Goal: Task Accomplishment & Management: Manage account settings

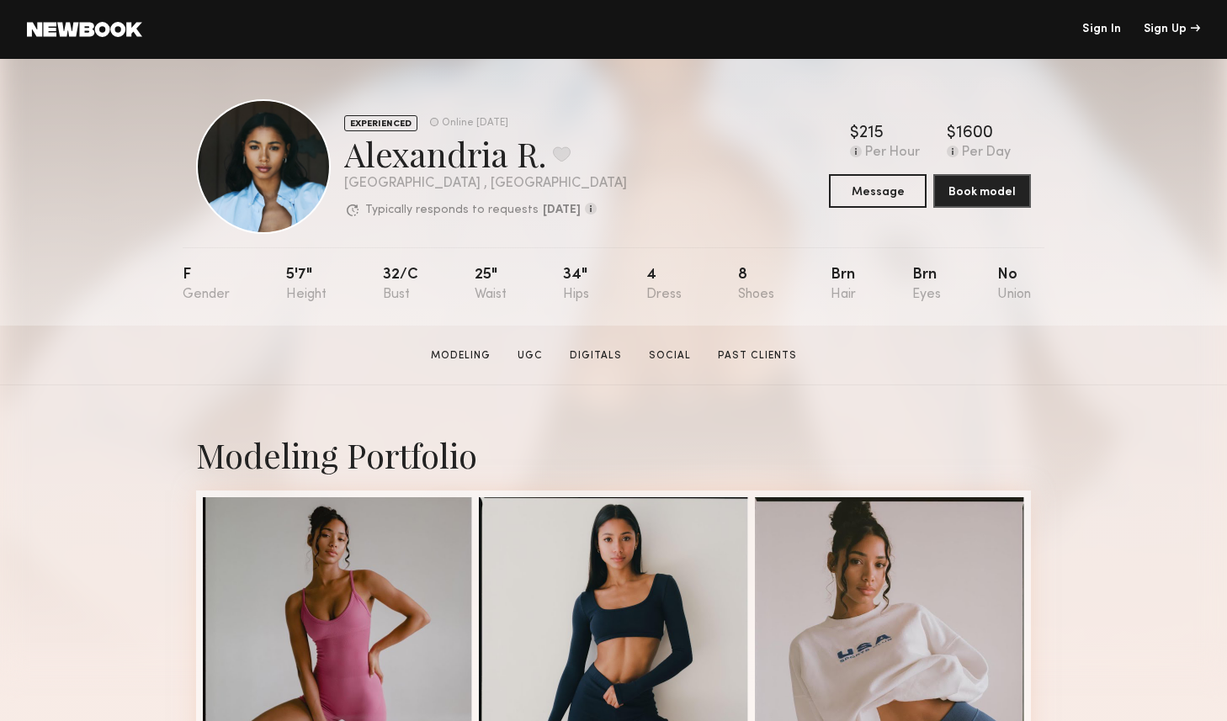
click at [1097, 25] on link "Sign In" at bounding box center [1102, 30] width 39 height 12
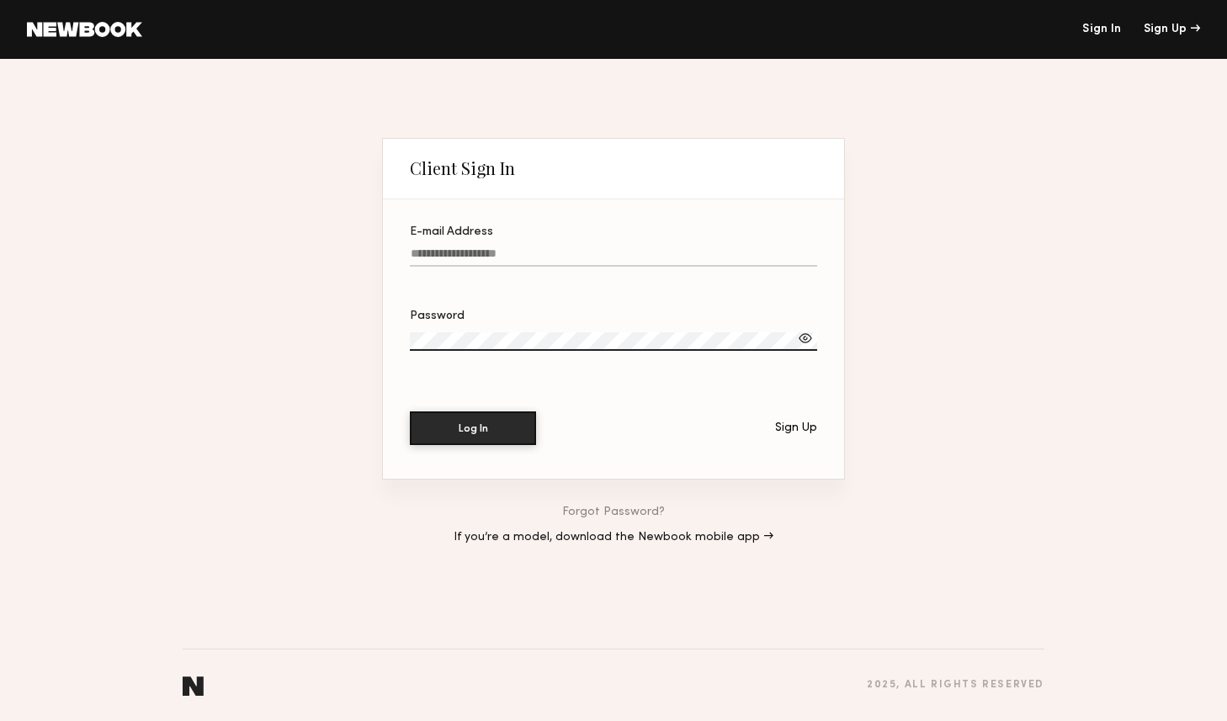
click at [482, 251] on input "E-mail Address" at bounding box center [613, 257] width 407 height 19
click at [436, 253] on input "E-mail Address" at bounding box center [613, 257] width 407 height 19
type input "*"
click at [467, 252] on input "E-mail Address Required" at bounding box center [613, 257] width 407 height 19
type input "**********"
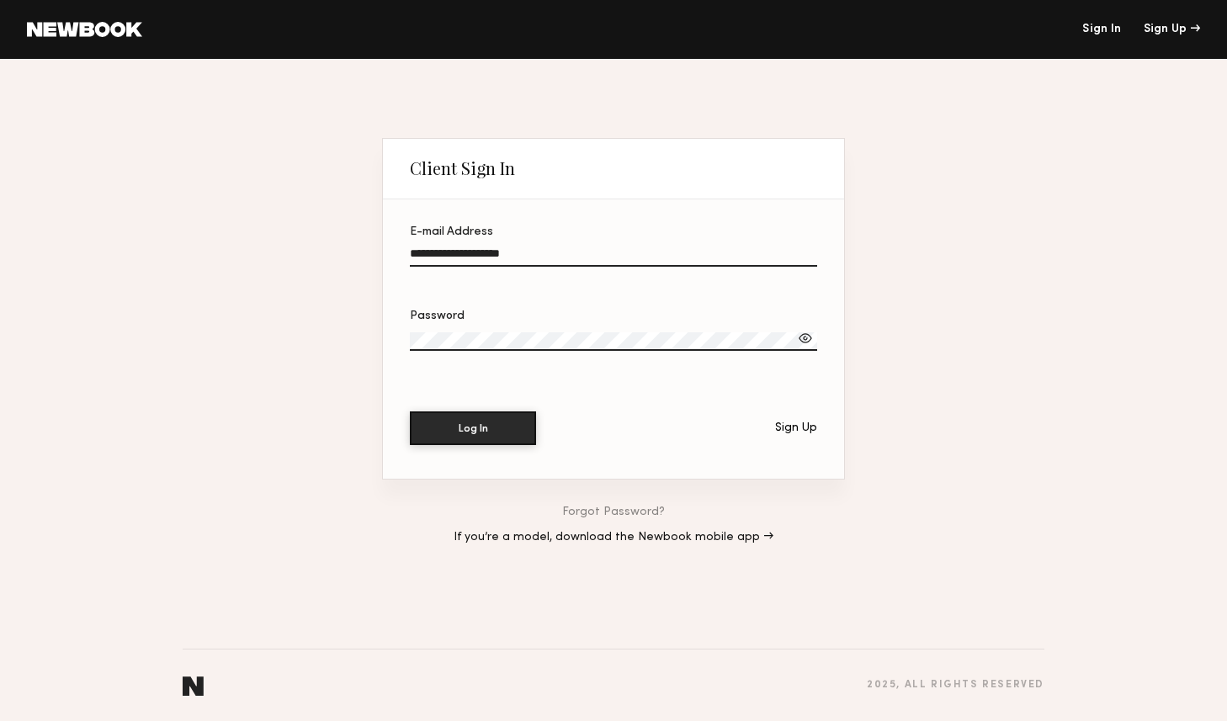
click at [410, 412] on button "Log In" at bounding box center [473, 429] width 126 height 34
click at [308, 403] on div "**********" at bounding box center [613, 390] width 1227 height 663
click at [487, 425] on button "Log In" at bounding box center [473, 428] width 126 height 34
click at [610, 509] on link "Forgot Password?" at bounding box center [613, 513] width 103 height 12
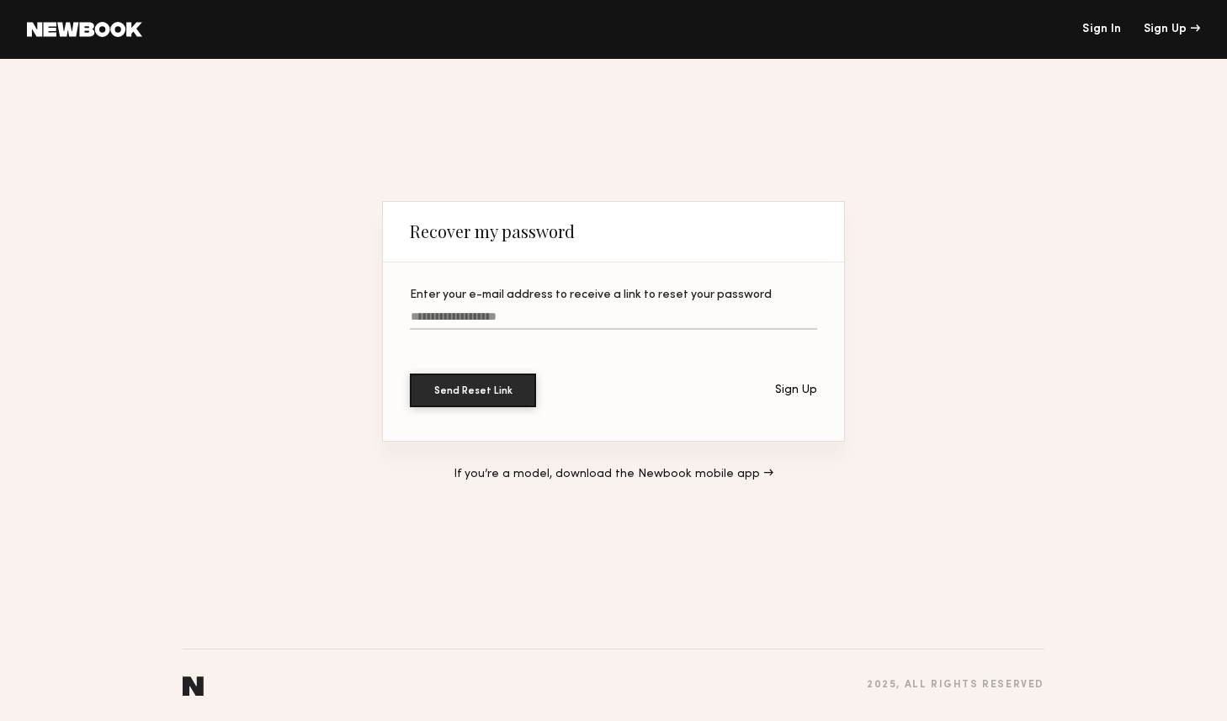
click at [455, 310] on label "Enter your e-mail address to receive a link to reset your password" at bounding box center [613, 318] width 407 height 57
click at [455, 311] on input "Enter your e-mail address to receive a link to reset your password" at bounding box center [613, 320] width 407 height 19
type input "**********"
click at [410, 374] on button "Send Reset Link" at bounding box center [473, 391] width 126 height 34
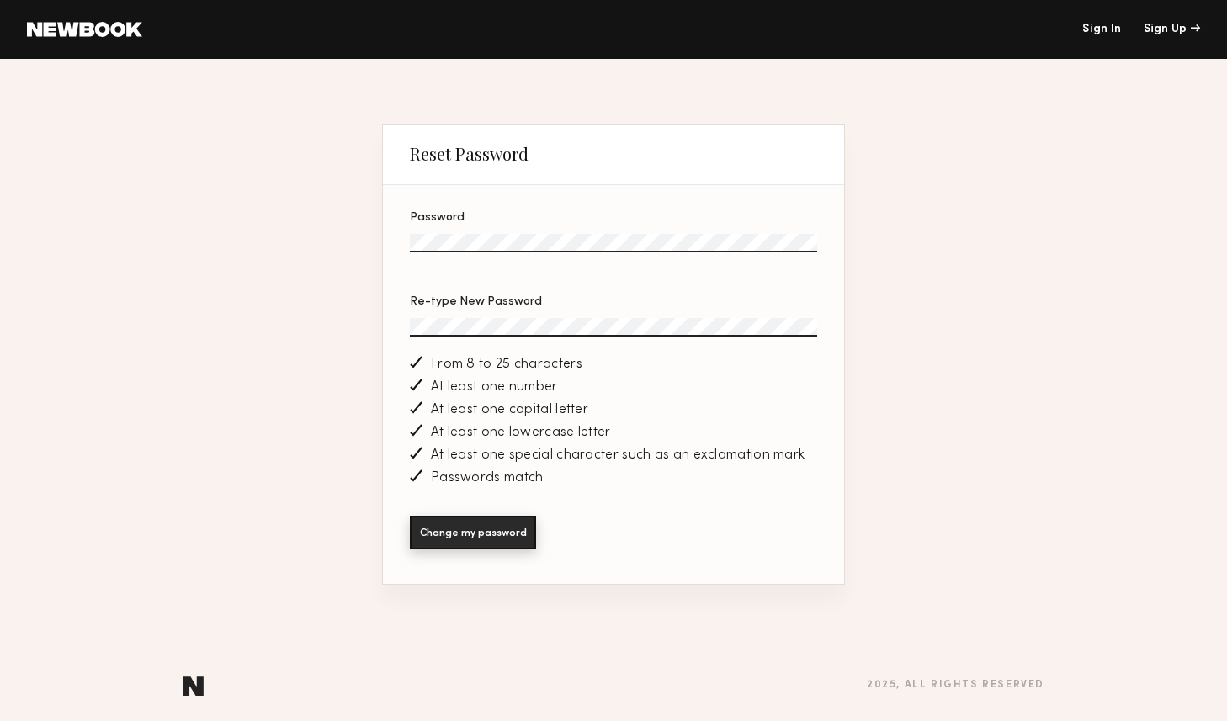
click at [482, 531] on button "Change my password" at bounding box center [473, 533] width 126 height 34
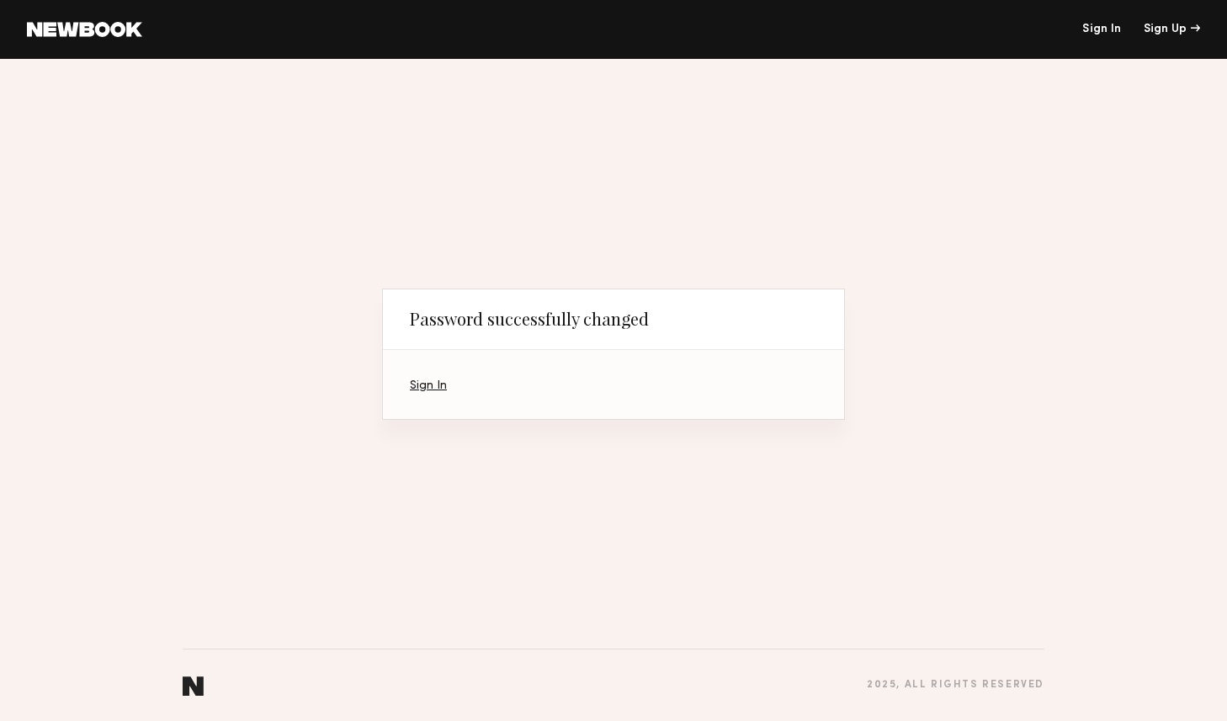
click at [419, 378] on section "Sign In" at bounding box center [613, 384] width 461 height 69
click at [419, 381] on link "Sign In" at bounding box center [428, 386] width 37 height 11
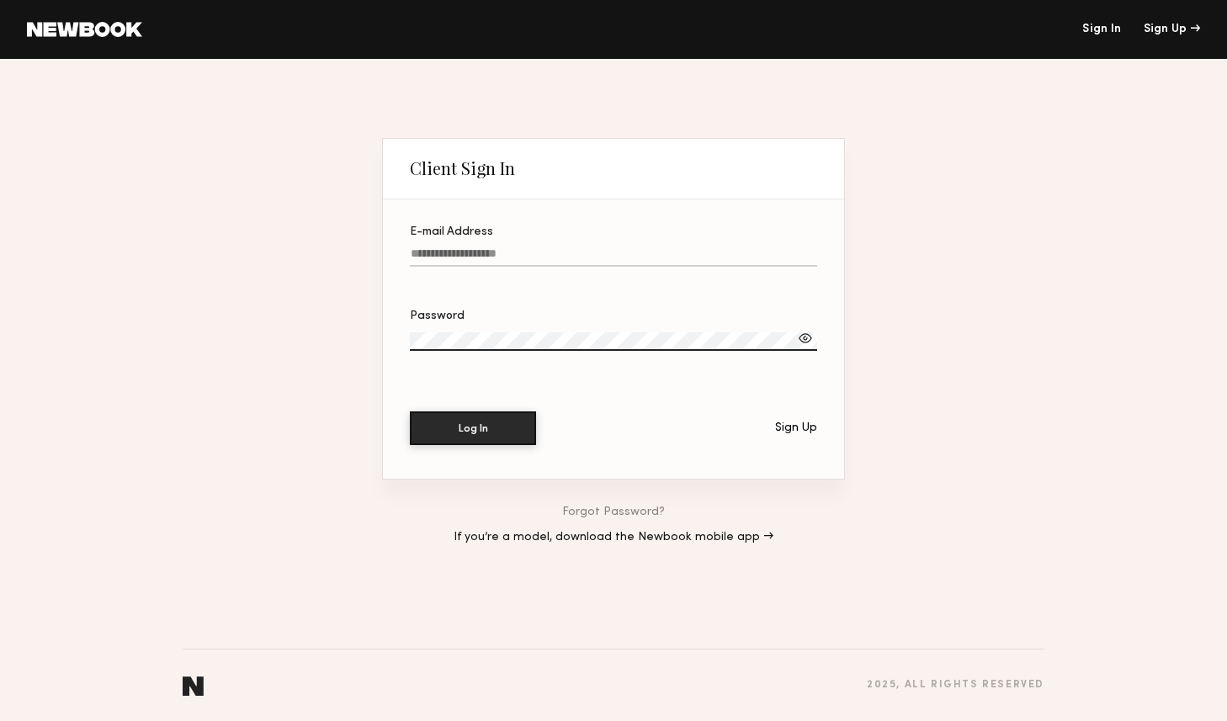
click at [439, 253] on input "E-mail Address" at bounding box center [613, 257] width 407 height 19
type input "**********"
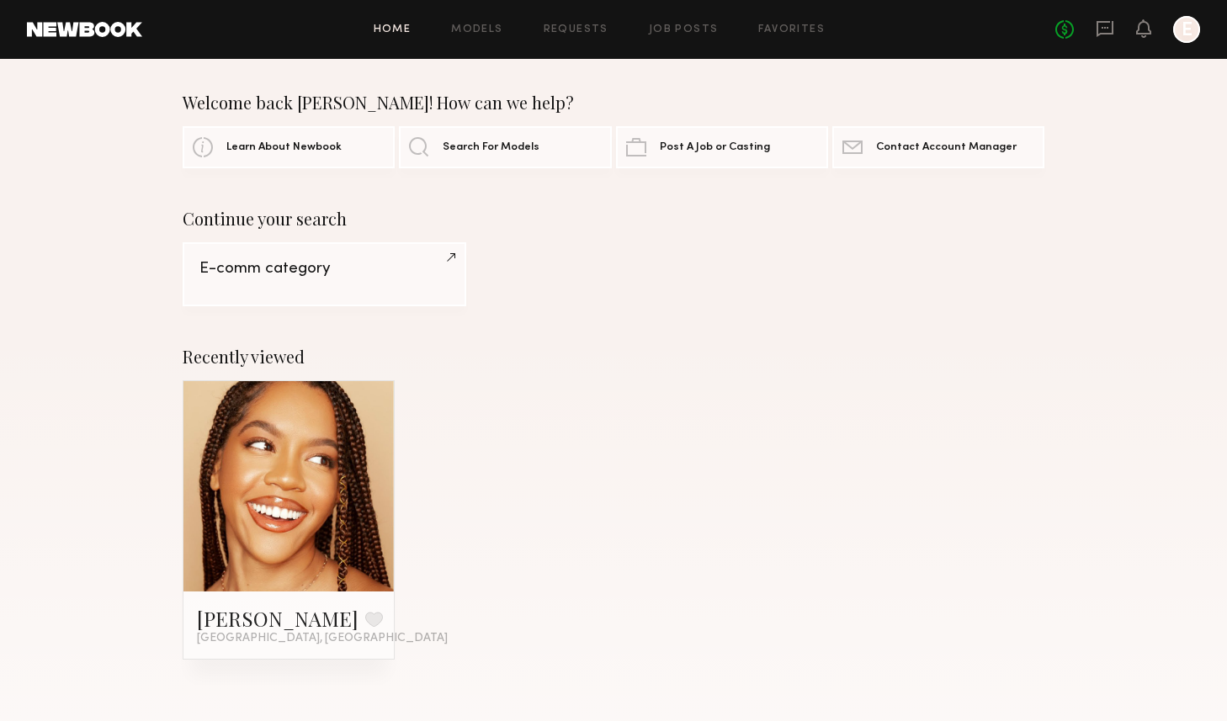
click at [1183, 27] on div at bounding box center [1187, 29] width 27 height 27
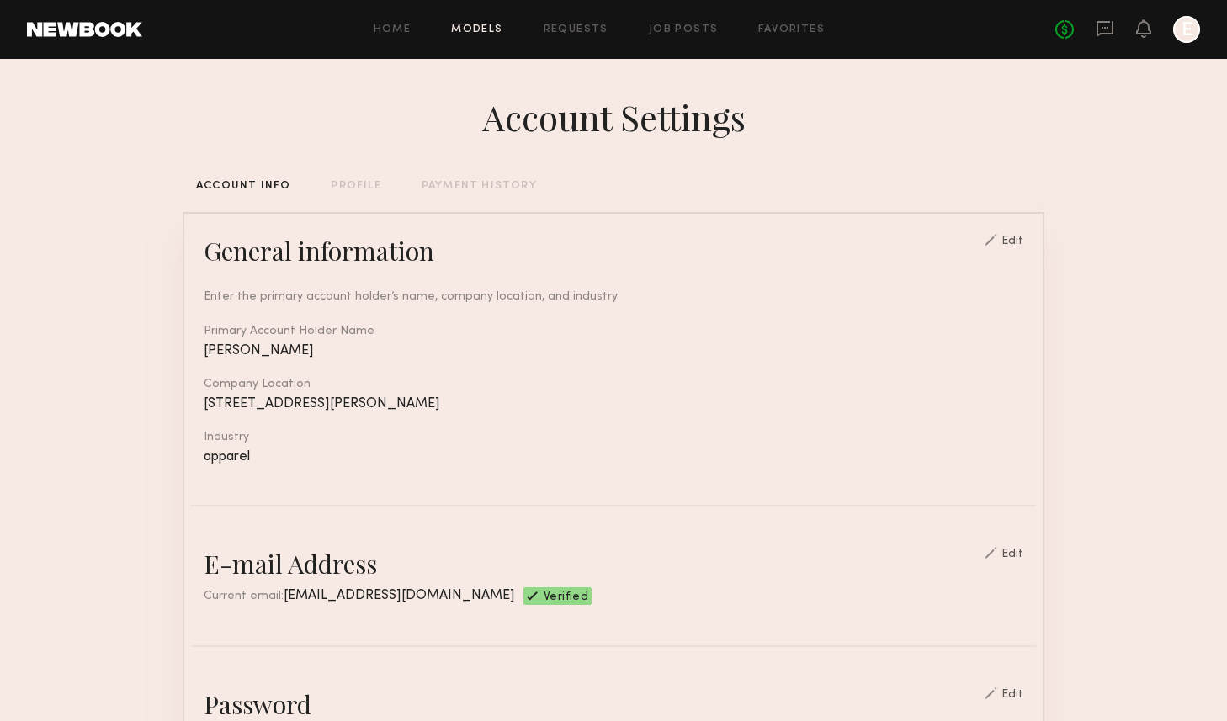
click at [492, 31] on link "Models" at bounding box center [476, 29] width 51 height 11
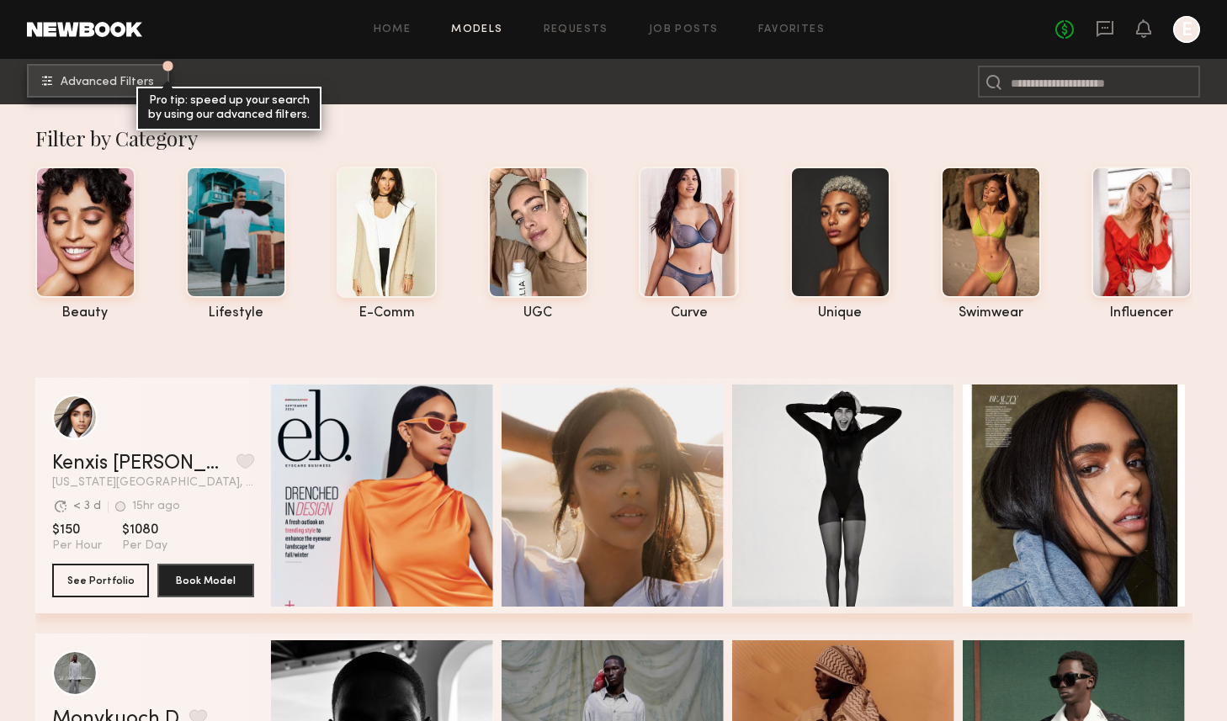
click at [109, 80] on span "Advanced Filters" at bounding box center [107, 83] width 93 height 12
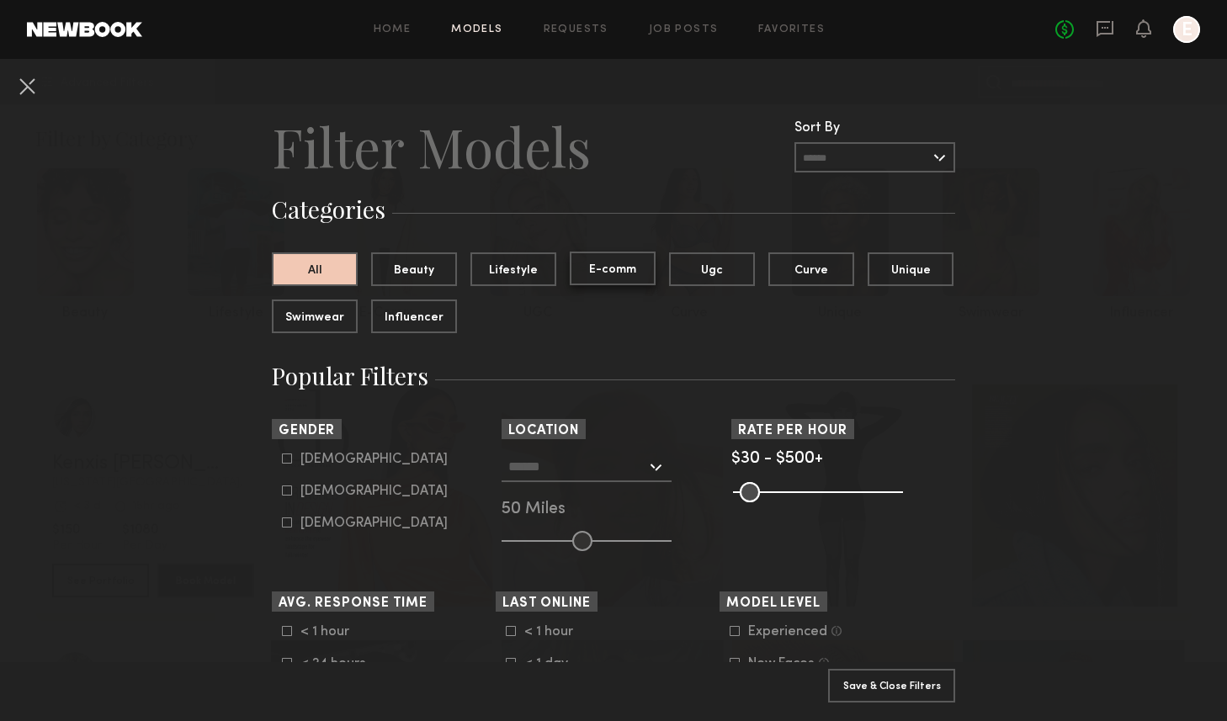
click at [618, 270] on button "E-comm" at bounding box center [613, 269] width 86 height 34
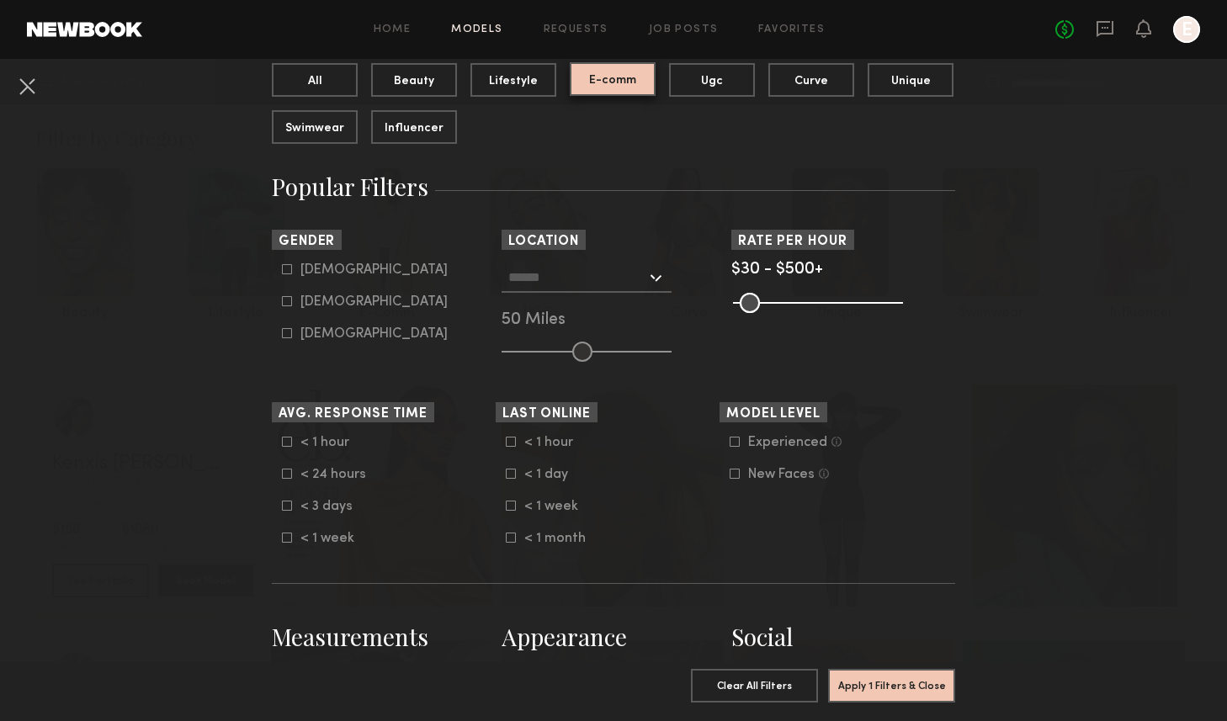
scroll to position [198, 0]
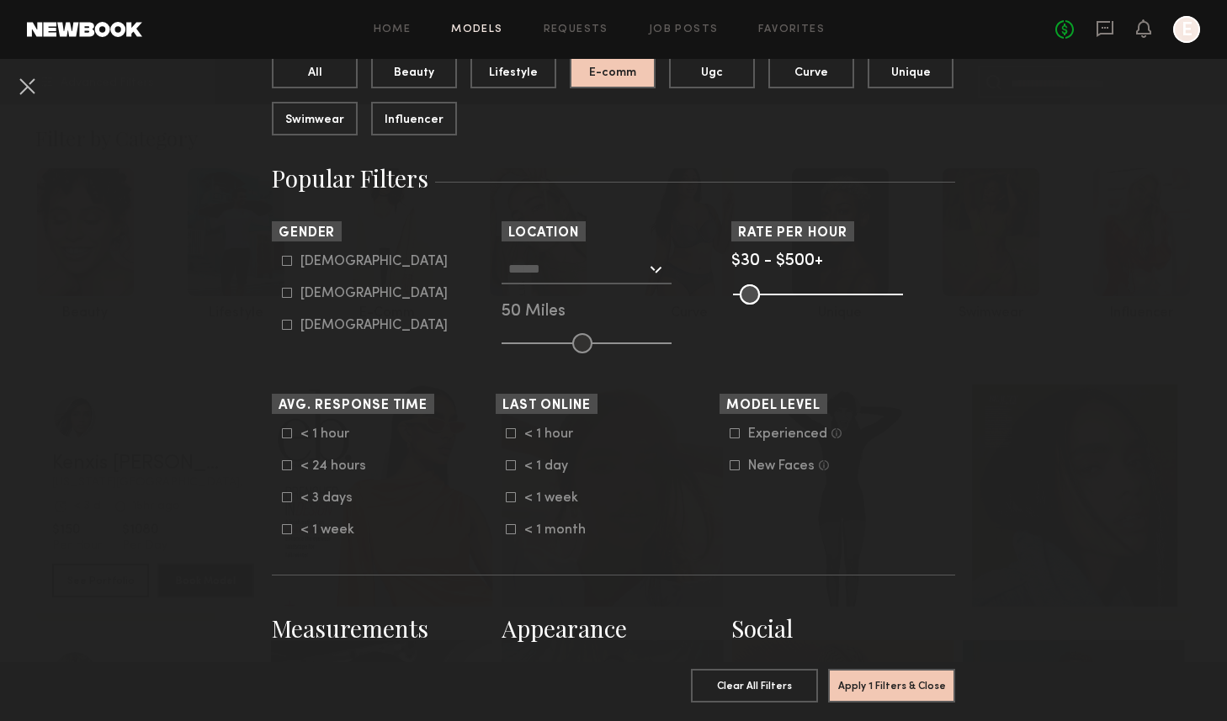
click at [327, 293] on div "[DEMOGRAPHIC_DATA]" at bounding box center [374, 294] width 147 height 10
type input "**"
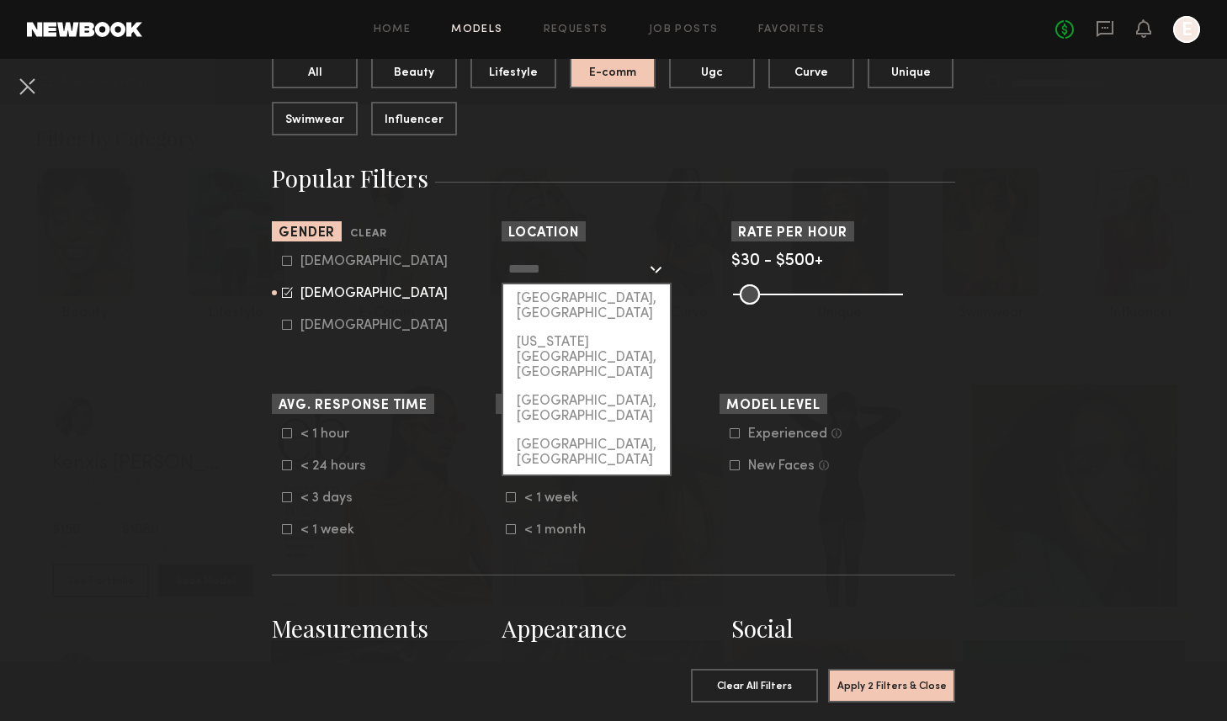
click at [556, 263] on input "text" at bounding box center [577, 268] width 138 height 29
click at [559, 295] on div "[GEOGRAPHIC_DATA], [GEOGRAPHIC_DATA]" at bounding box center [586, 307] width 167 height 44
type input "**********"
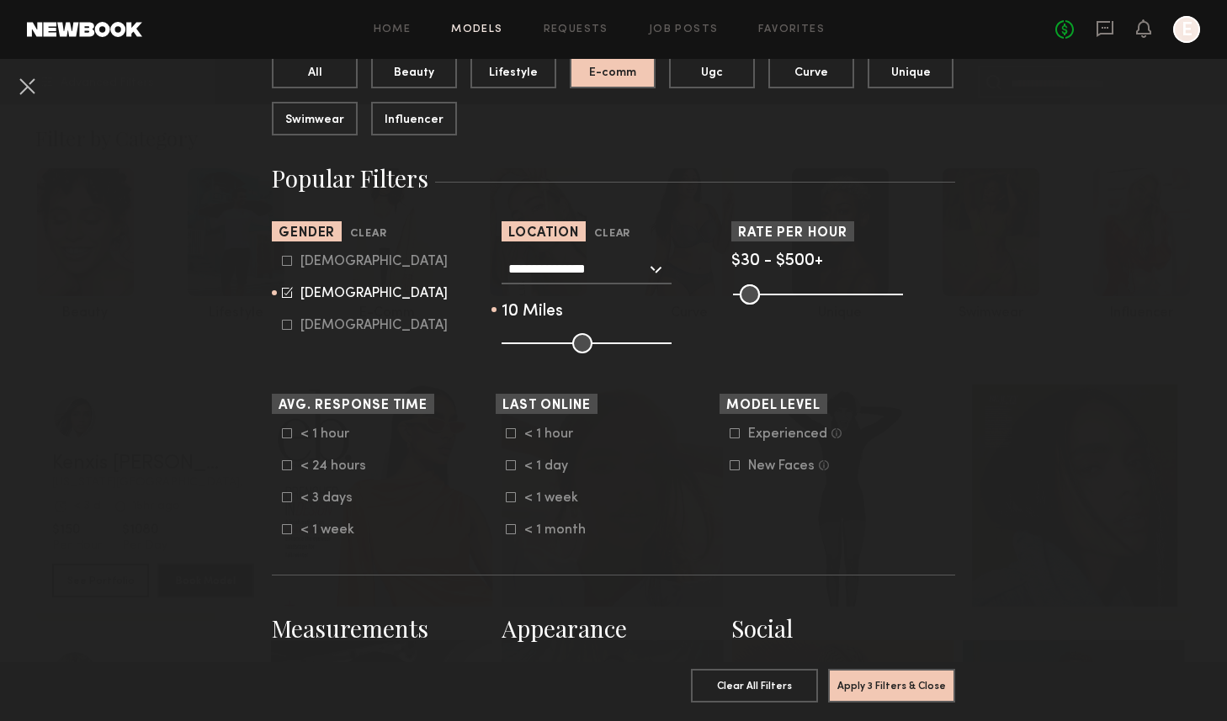
drag, startPoint x: 586, startPoint y: 346, endPoint x: 523, endPoint y: 343, distance: 63.2
type input "**"
click at [523, 343] on input "range" at bounding box center [587, 343] width 170 height 20
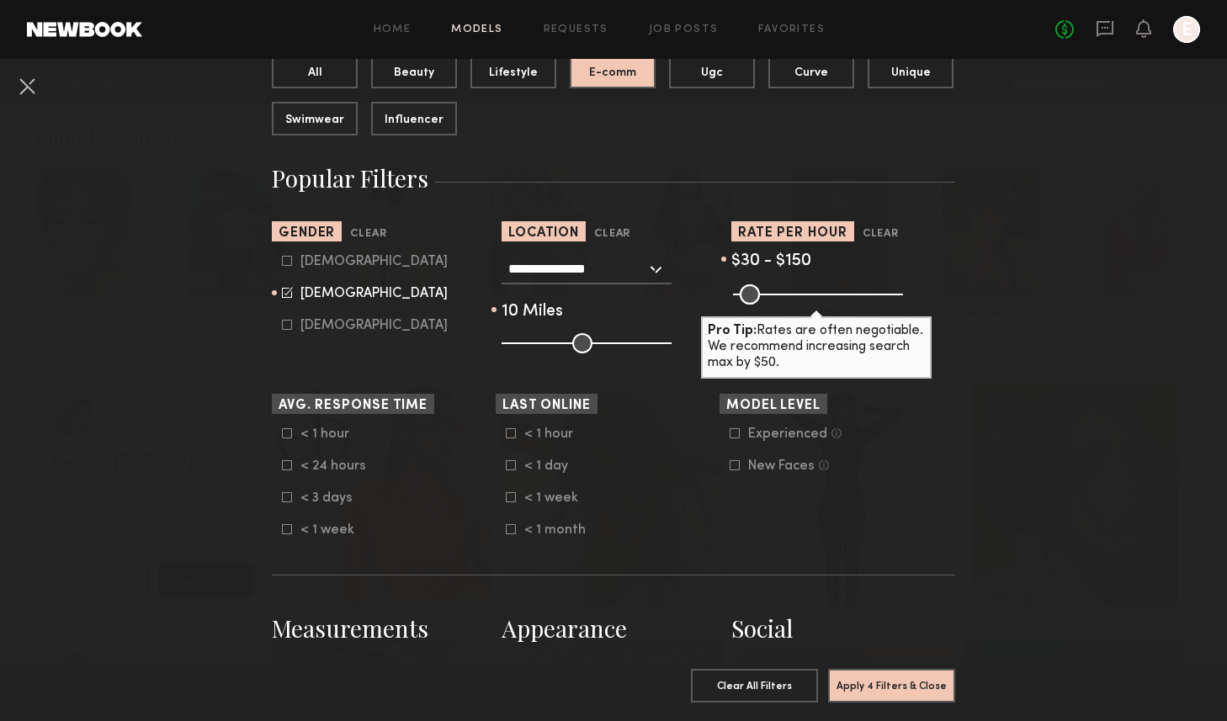
drag, startPoint x: 900, startPoint y: 293, endPoint x: 781, endPoint y: 294, distance: 118.7
type input "***"
click at [781, 294] on input "range" at bounding box center [818, 295] width 170 height 20
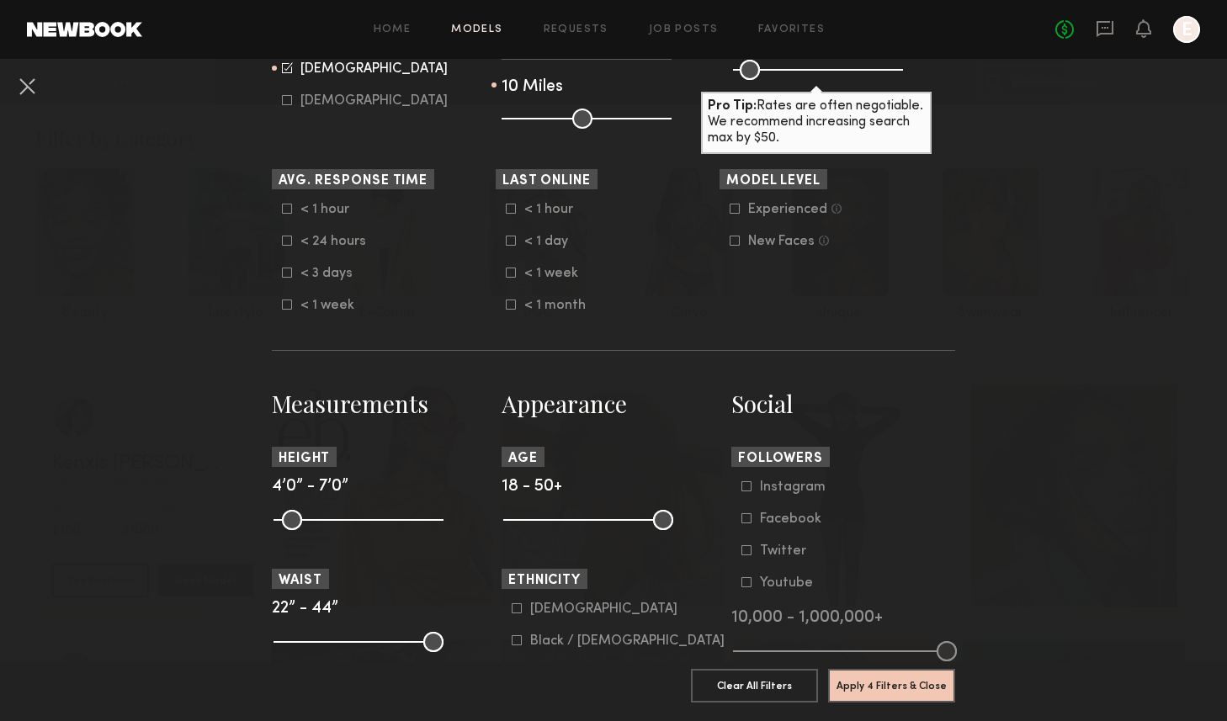
scroll to position [421, 0]
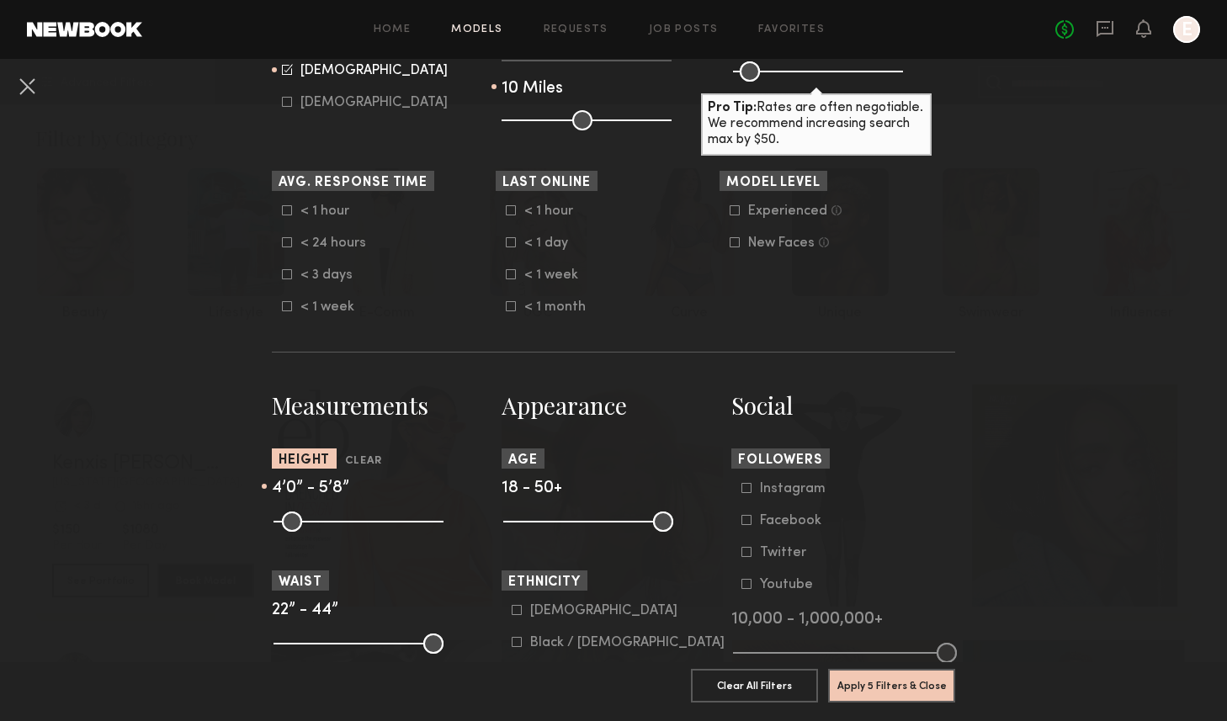
drag, startPoint x: 432, startPoint y: 522, endPoint x: 368, endPoint y: 522, distance: 64.0
type input "**"
click at [368, 522] on input "range" at bounding box center [359, 522] width 170 height 20
drag, startPoint x: 279, startPoint y: 524, endPoint x: 343, endPoint y: 521, distance: 64.9
type input "**"
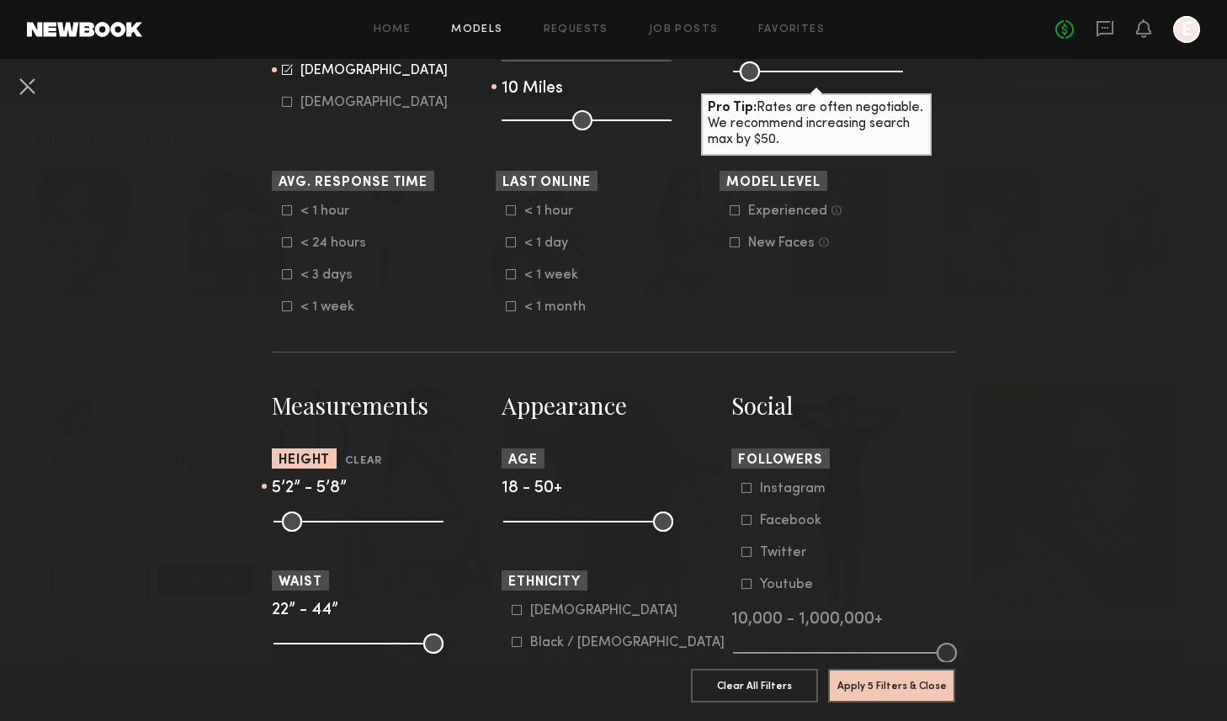
click at [343, 521] on input "range" at bounding box center [359, 522] width 170 height 20
drag, startPoint x: 663, startPoint y: 520, endPoint x: 564, endPoint y: 520, distance: 99.3
type input "**"
click at [564, 520] on input "range" at bounding box center [588, 522] width 170 height 20
click at [517, 520] on input "range" at bounding box center [588, 522] width 170 height 20
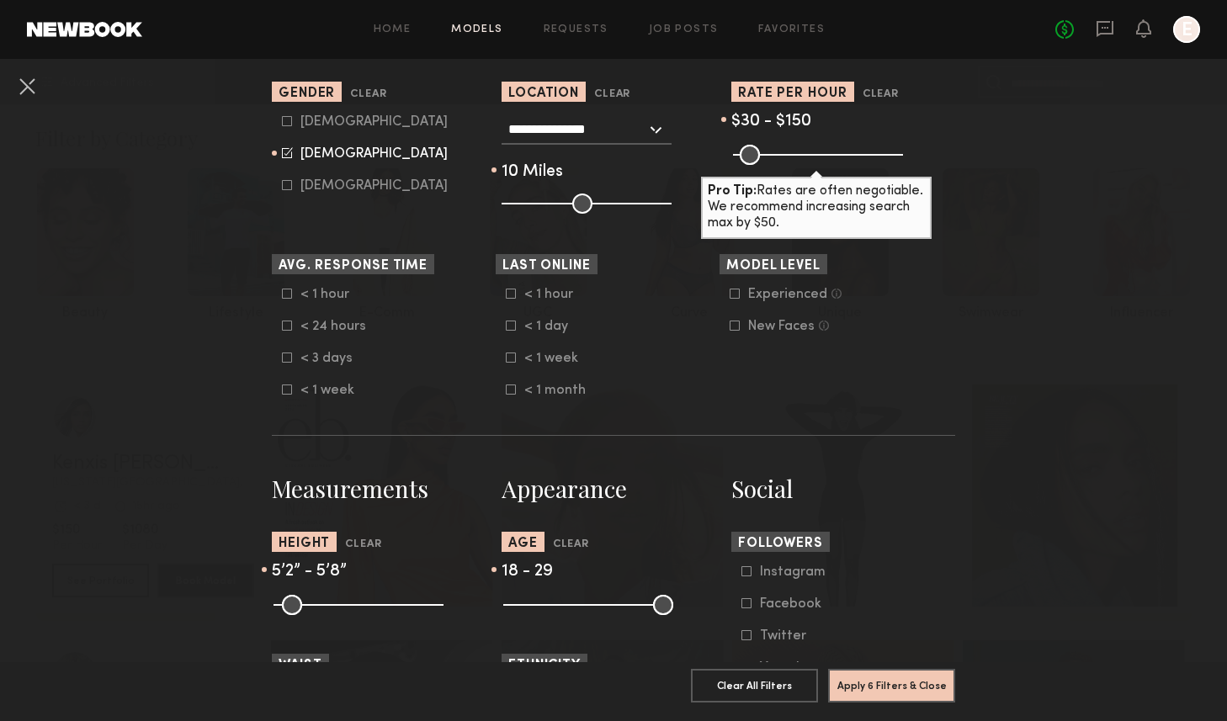
scroll to position [208, 0]
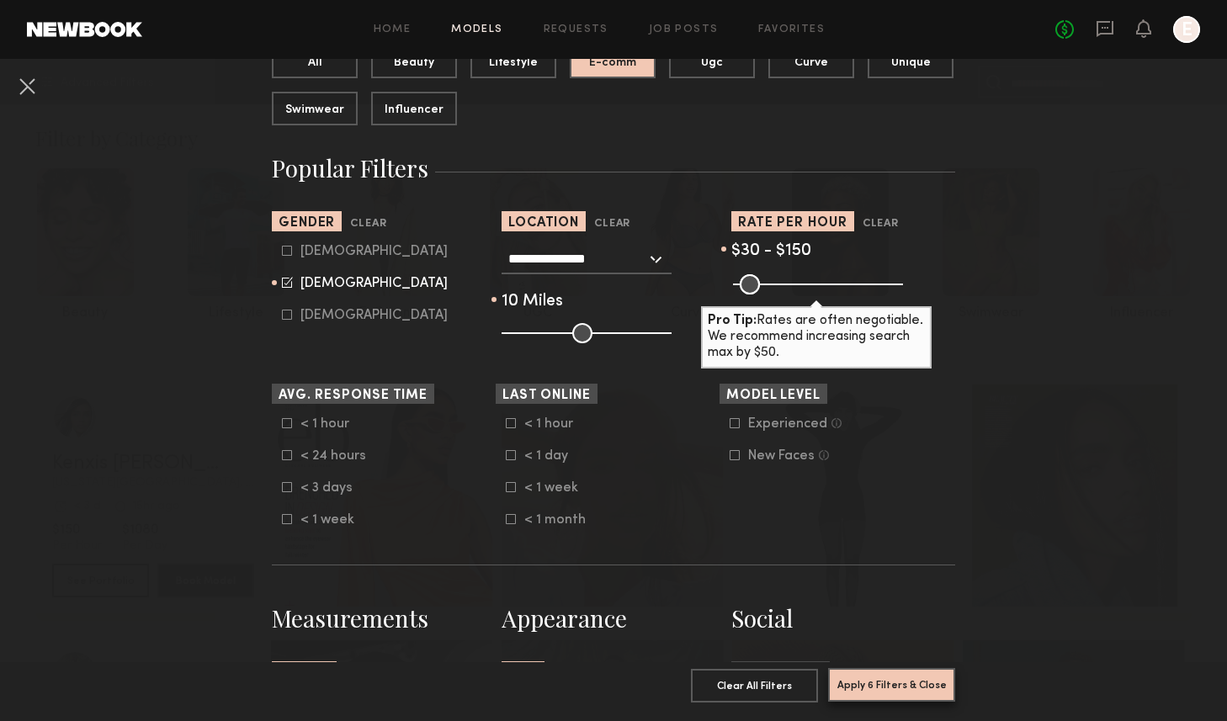
click at [925, 679] on button "Apply 6 Filters & Close" at bounding box center [891, 685] width 127 height 34
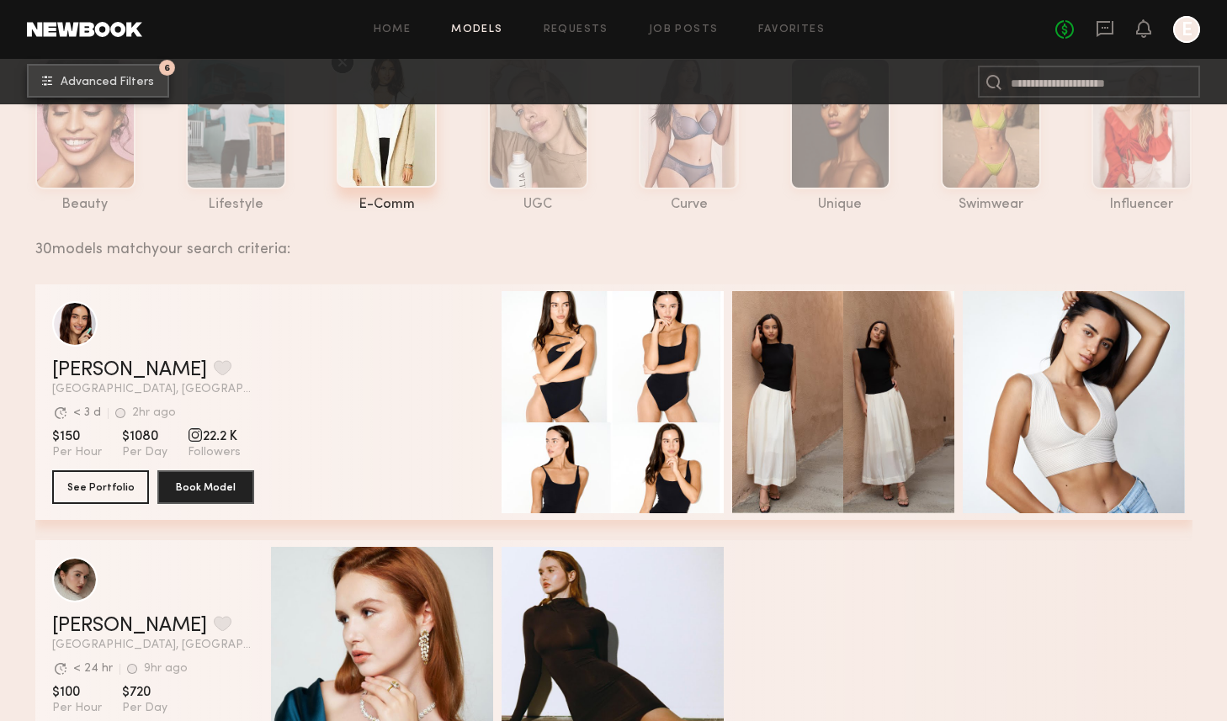
scroll to position [164, 0]
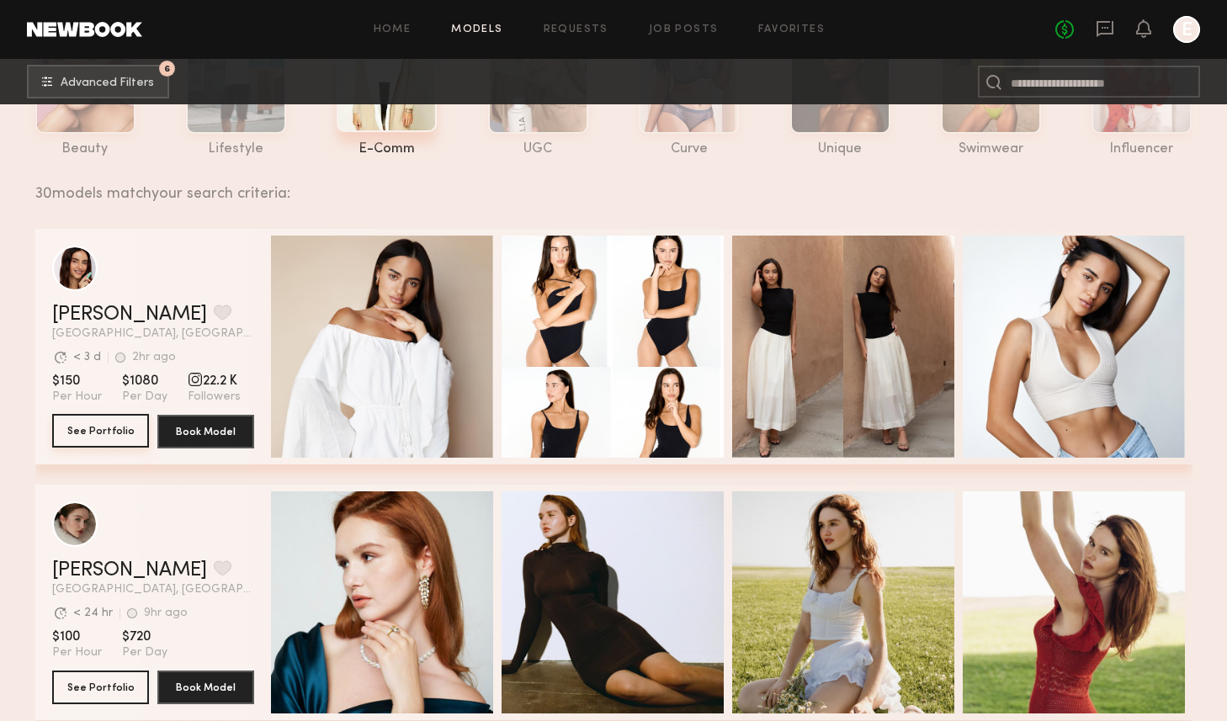
click at [109, 434] on button "See Portfolio" at bounding box center [100, 431] width 97 height 34
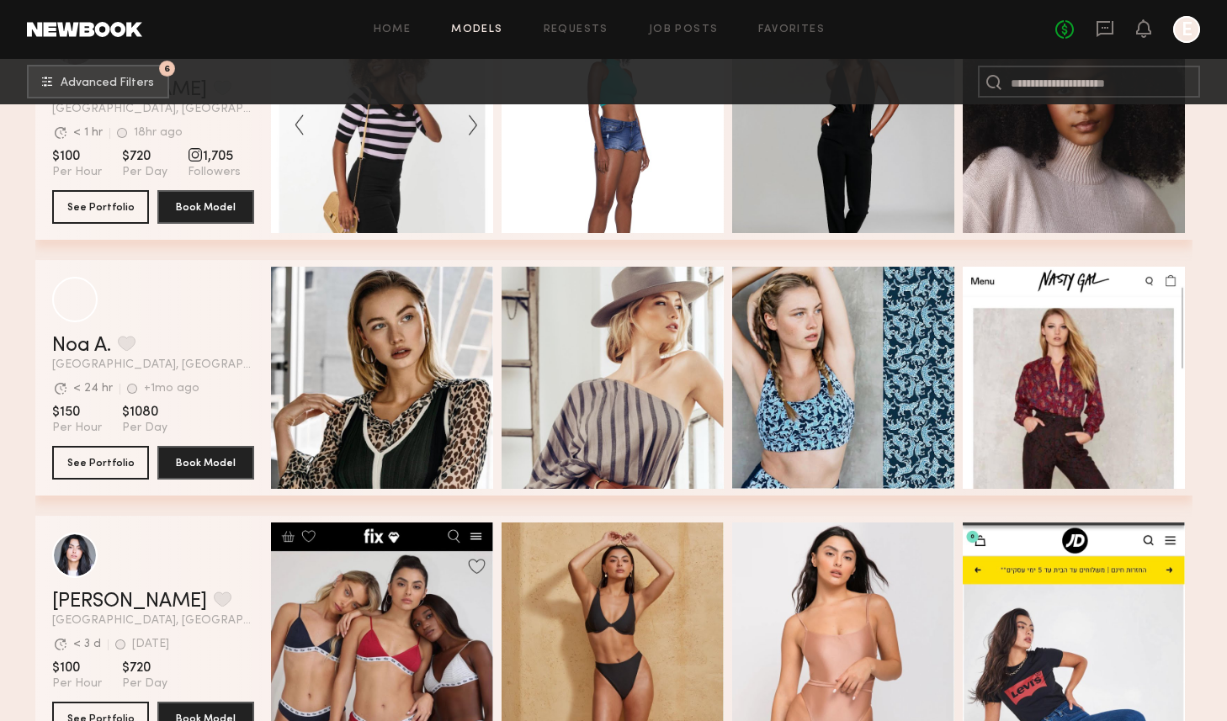
scroll to position [4359, 0]
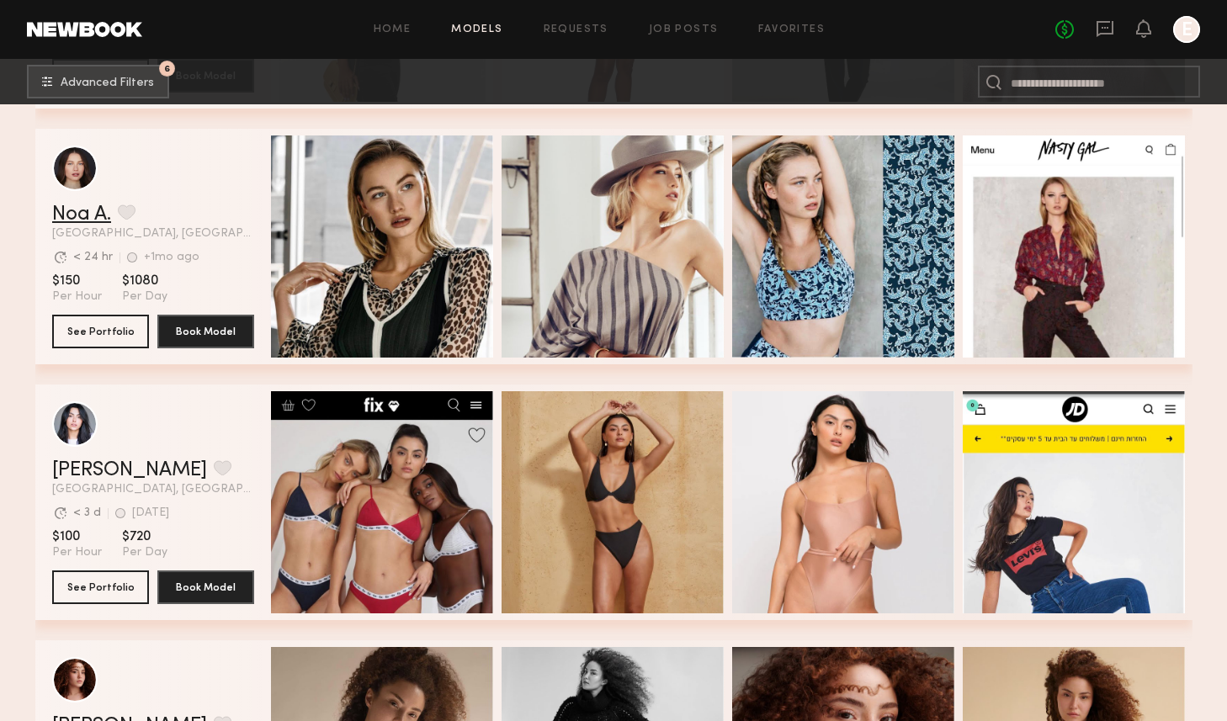
click at [68, 205] on link "Noa A." at bounding box center [81, 215] width 59 height 20
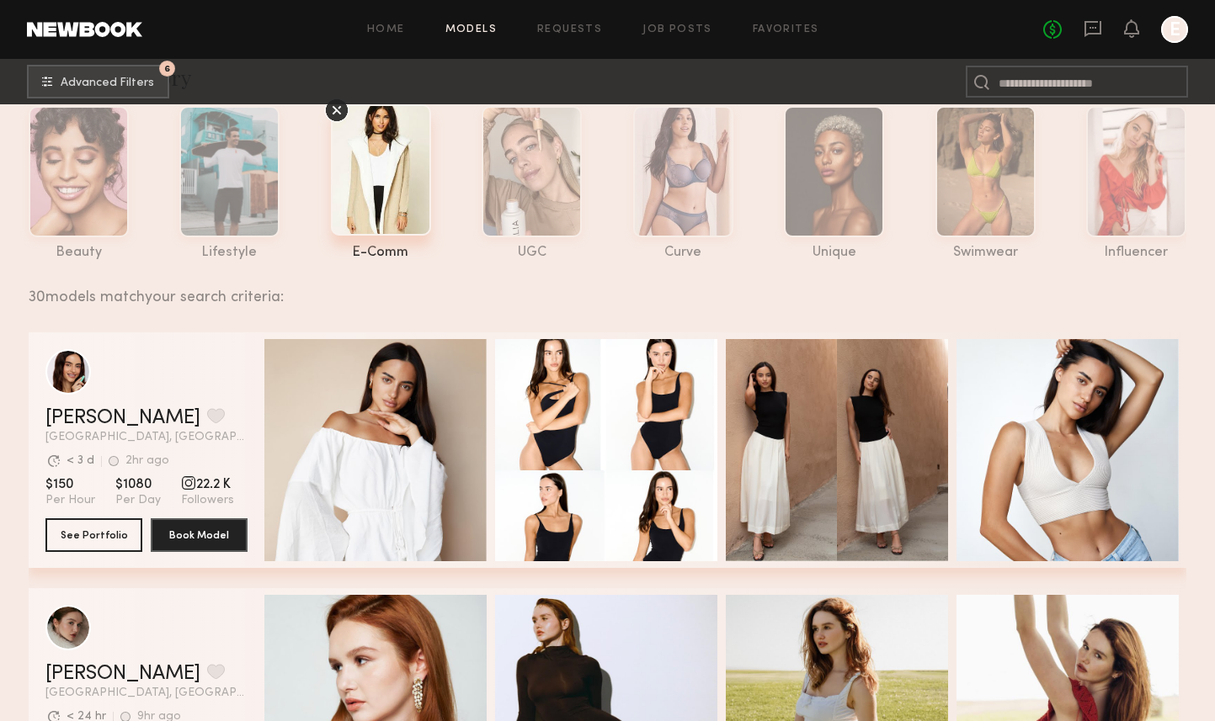
scroll to position [0, 0]
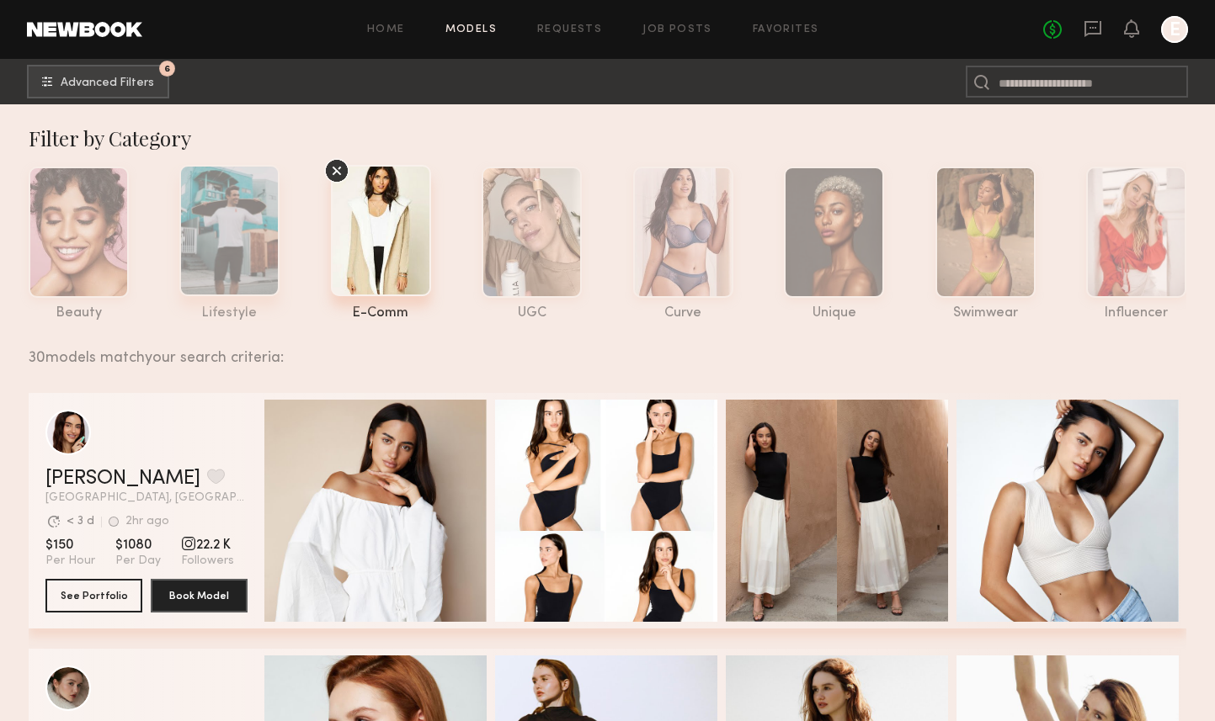
click at [231, 253] on div at bounding box center [229, 230] width 100 height 131
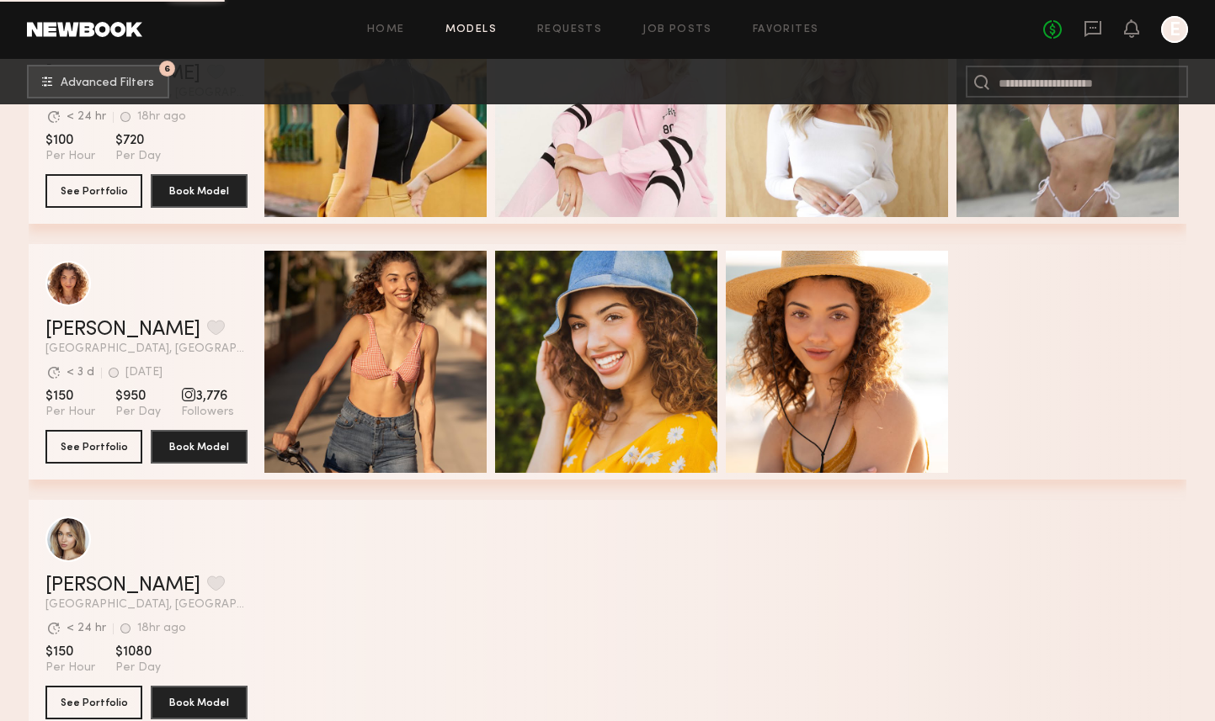
scroll to position [2786, 0]
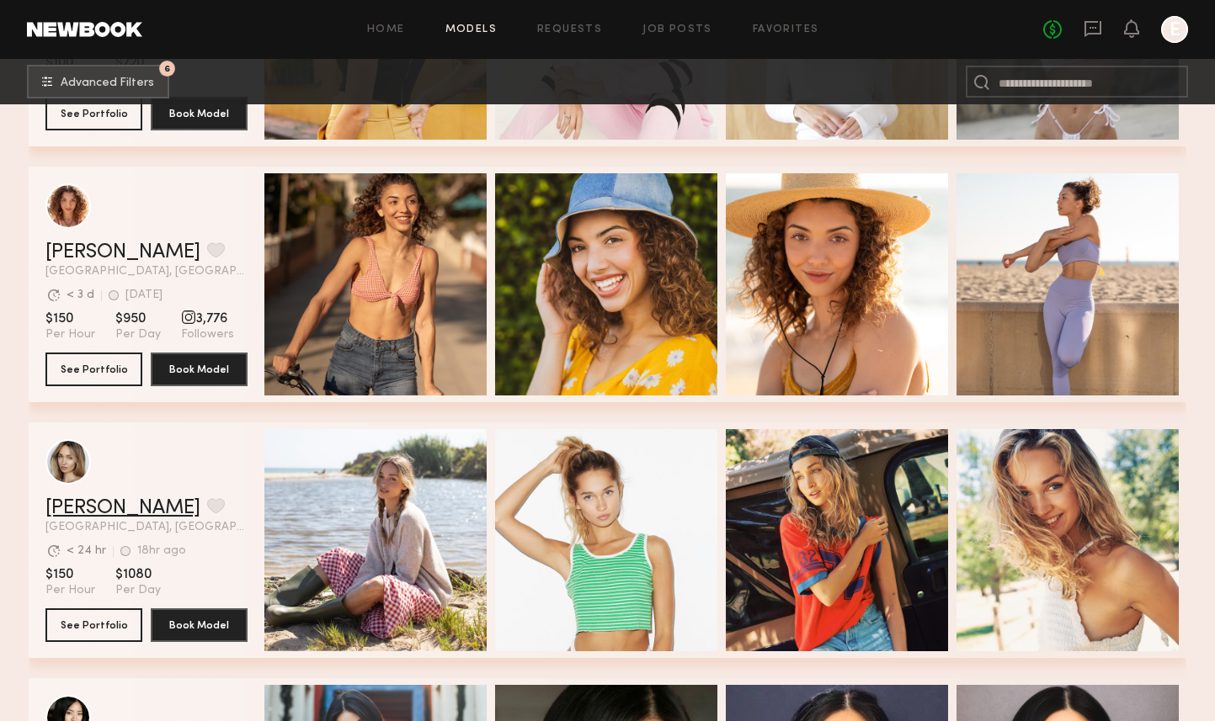
click at [76, 508] on link "[PERSON_NAME]" at bounding box center [122, 508] width 155 height 20
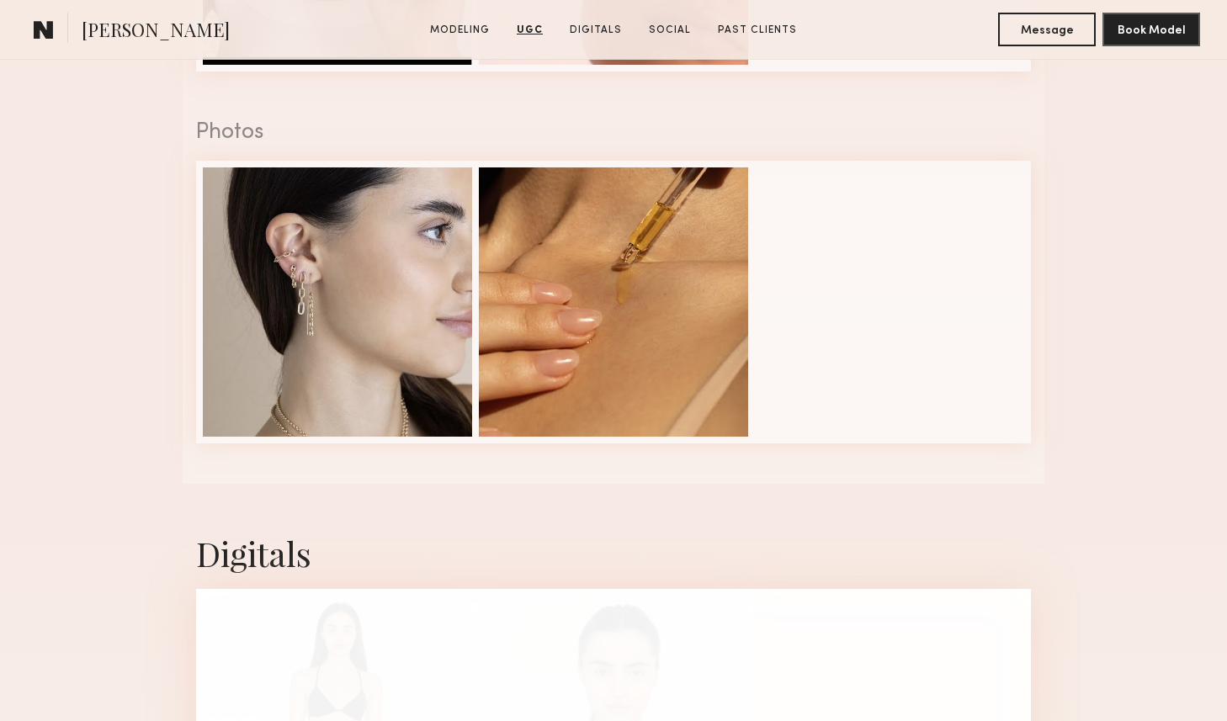
scroll to position [2034, 0]
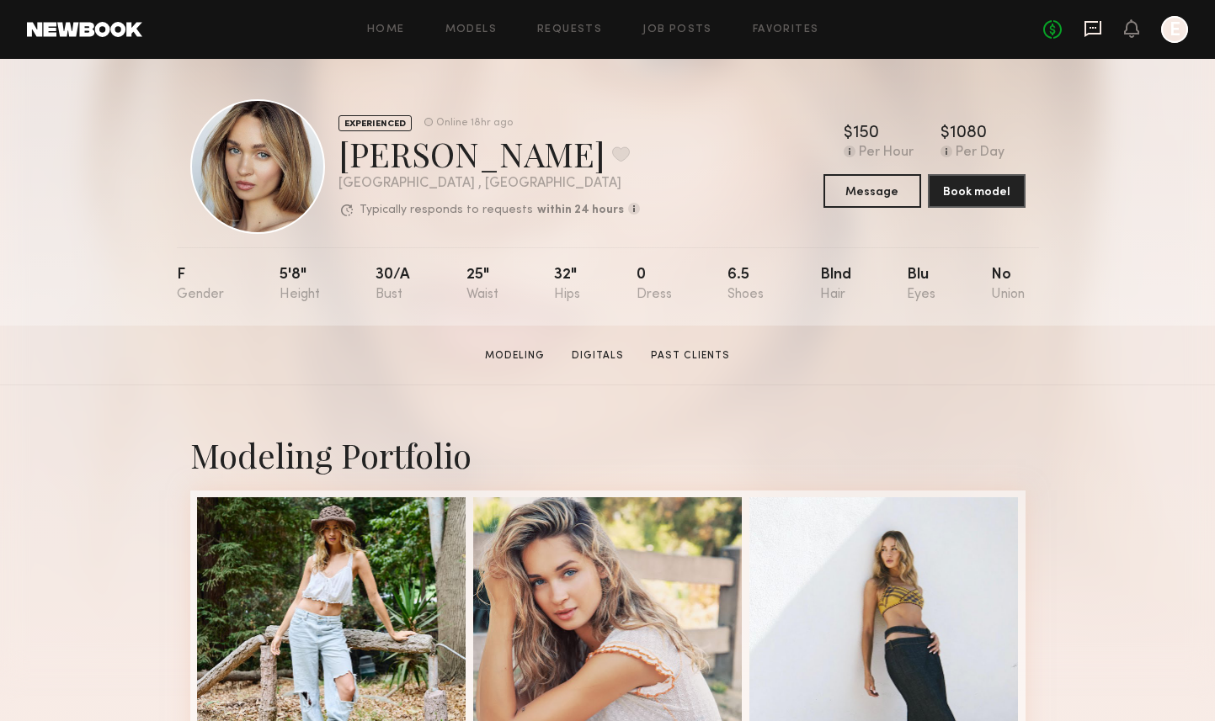
click at [1090, 29] on icon at bounding box center [1092, 28] width 19 height 19
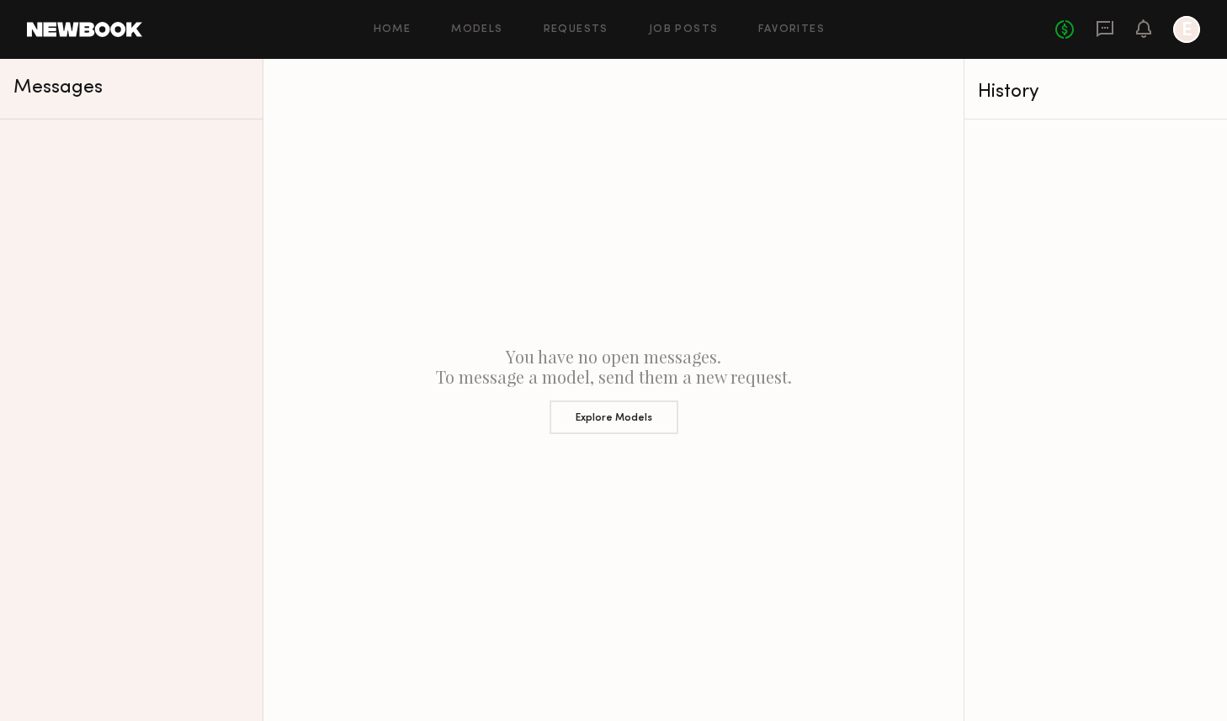
drag, startPoint x: 1204, startPoint y: 32, endPoint x: 1195, endPoint y: 35, distance: 9.6
click at [1204, 32] on header "Home Models Requests Job Posts Favorites Sign Out No fees up to $5,000 E" at bounding box center [613, 29] width 1227 height 59
click at [1193, 35] on div at bounding box center [1187, 29] width 27 height 27
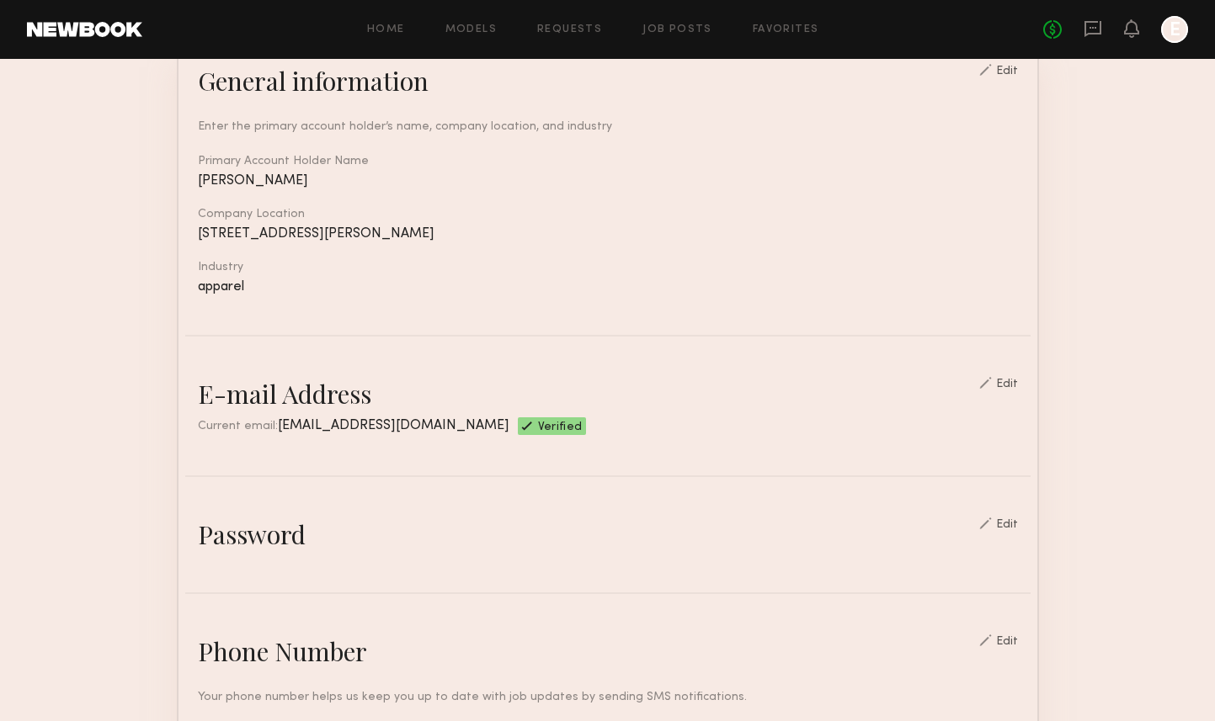
scroll to position [838, 0]
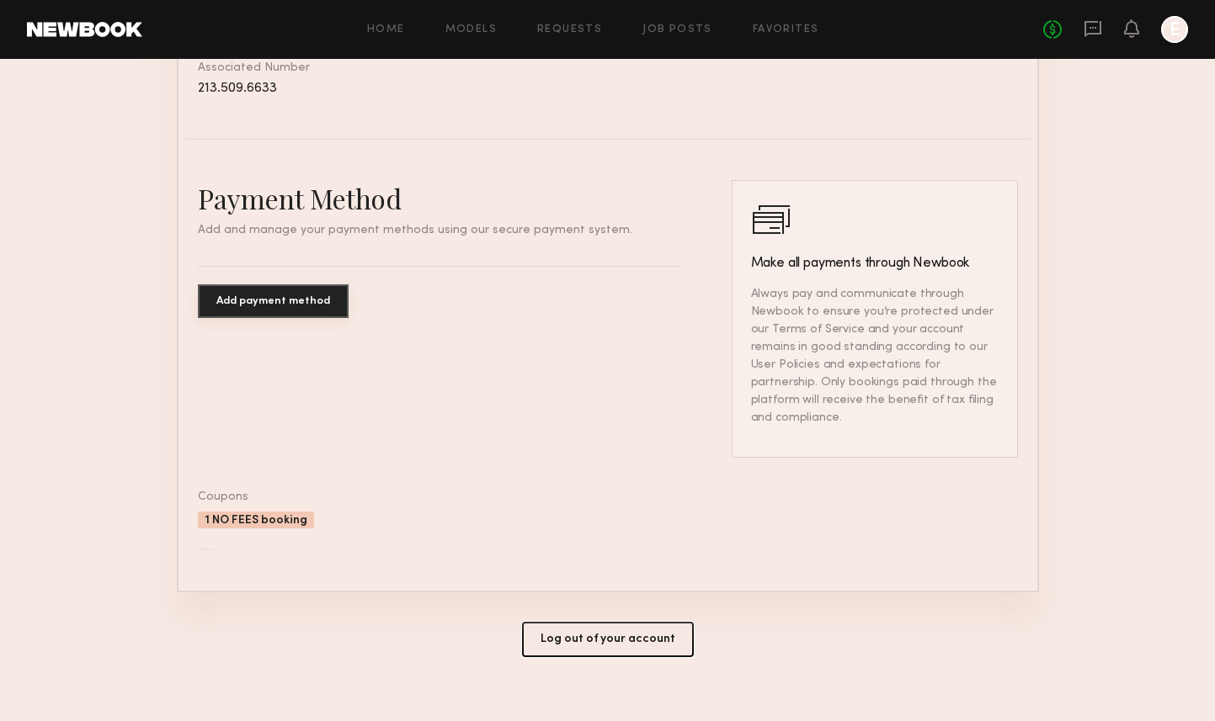
click at [620, 626] on button "Log out of your account" at bounding box center [608, 639] width 172 height 35
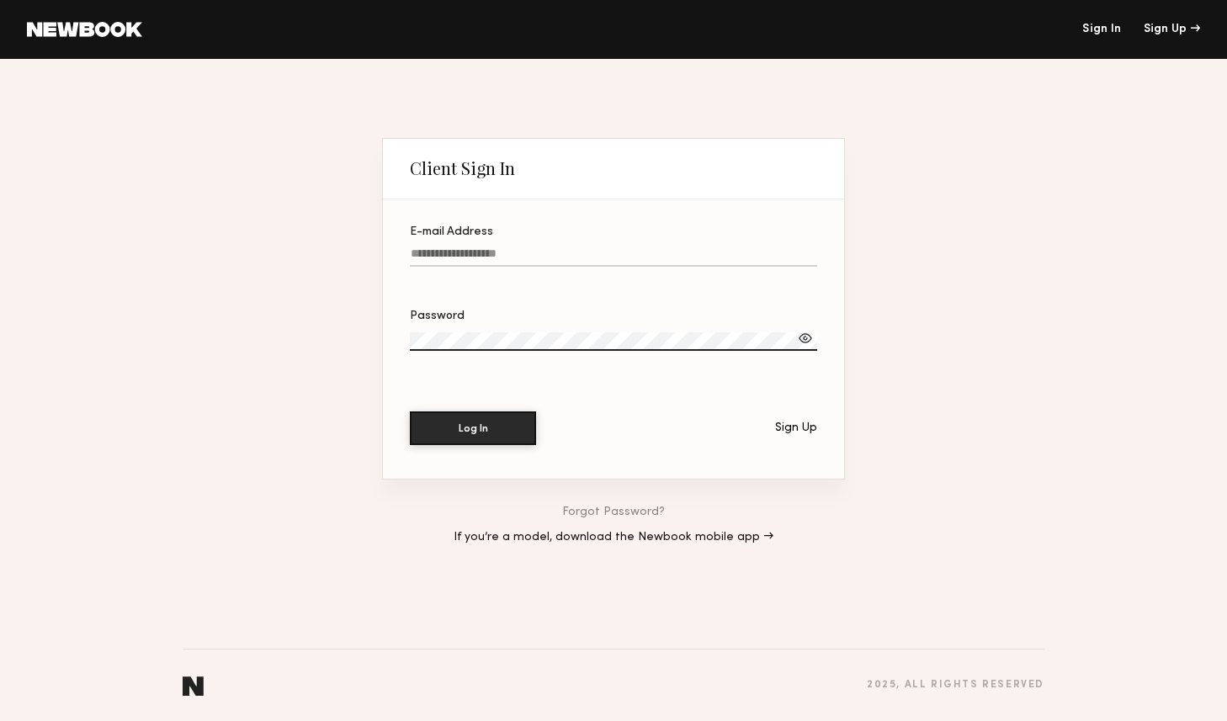
click at [508, 254] on input "E-mail Address" at bounding box center [613, 257] width 407 height 19
type input "**********"
click at [410, 412] on button "Log In" at bounding box center [473, 429] width 126 height 34
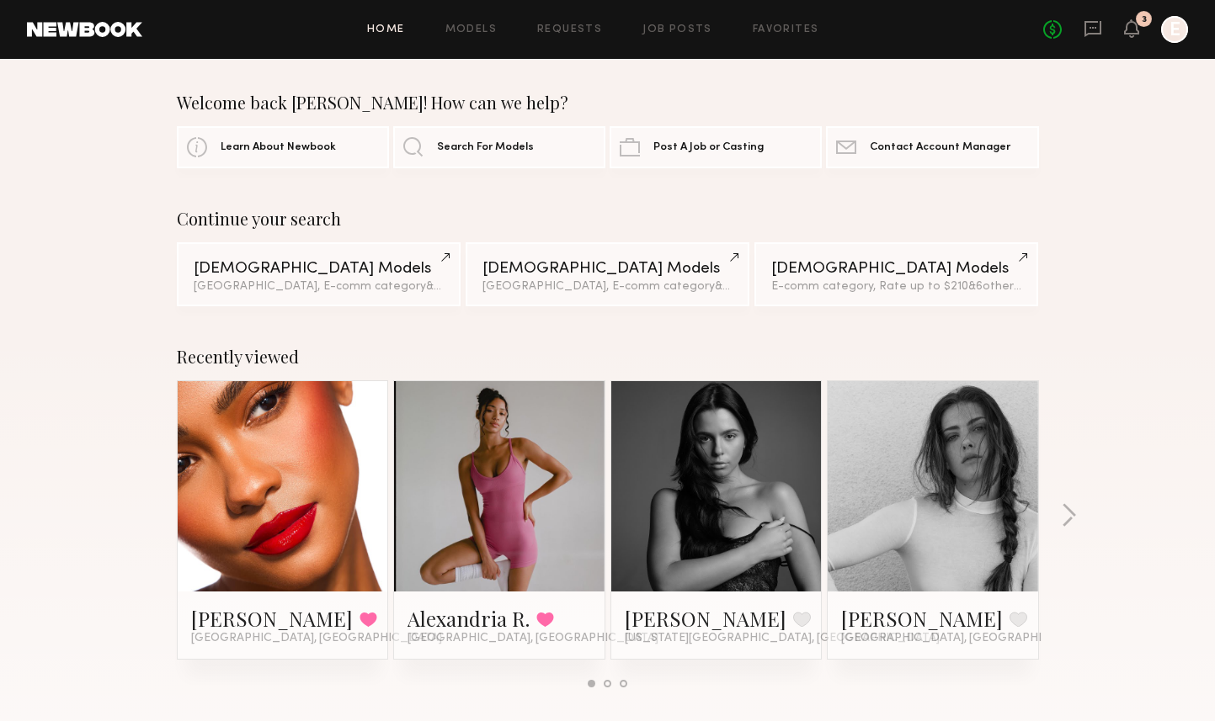
click at [483, 38] on div "Home Models Requests Job Posts Favorites Sign Out No fees up to $5,000 3 E" at bounding box center [665, 29] width 1046 height 27
click at [484, 29] on link "Models" at bounding box center [470, 29] width 51 height 11
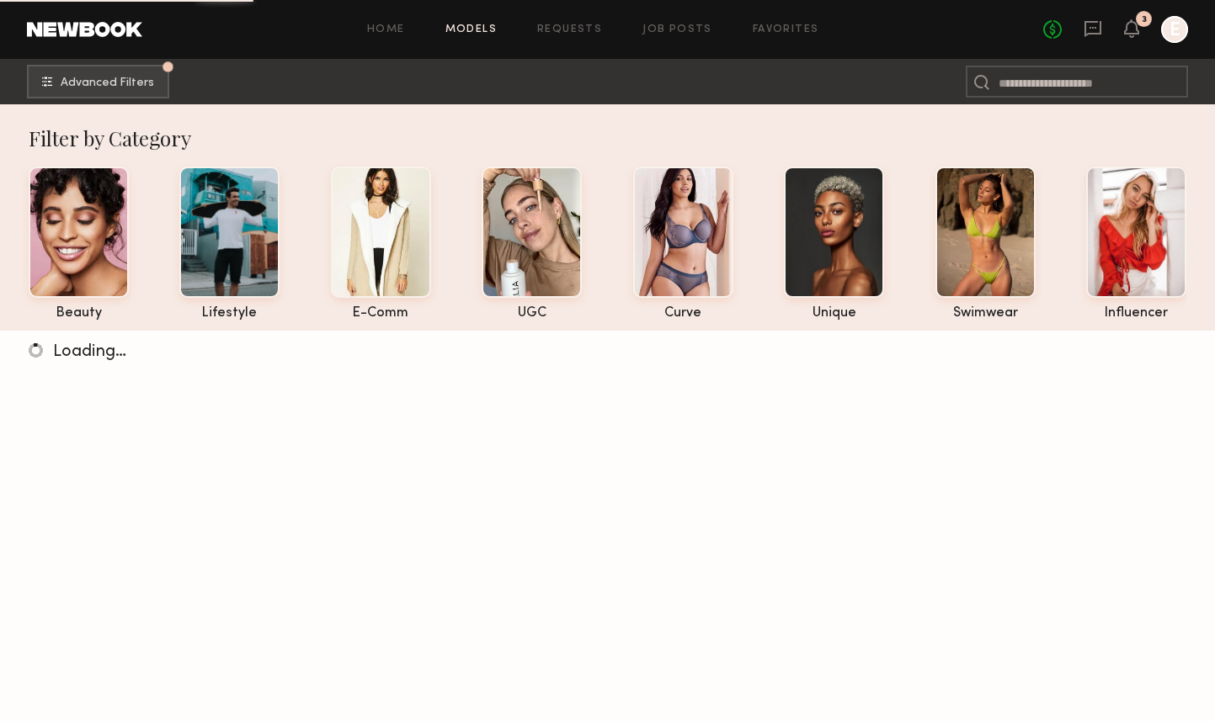
click at [588, 35] on div "Home Models Requests Job Posts Favorites Sign Out No fees up to $5,000 3 E" at bounding box center [665, 29] width 1046 height 27
click at [1135, 35] on icon at bounding box center [1131, 28] width 15 height 19
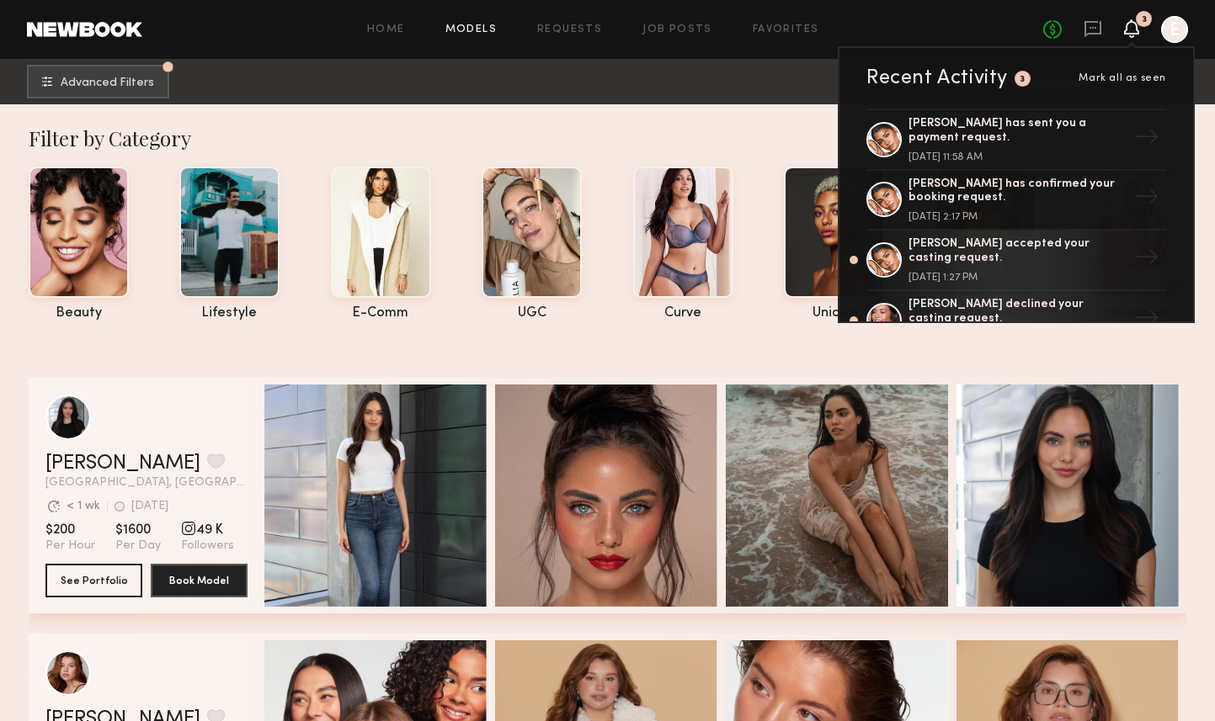
click at [1135, 35] on icon at bounding box center [1131, 28] width 15 height 19
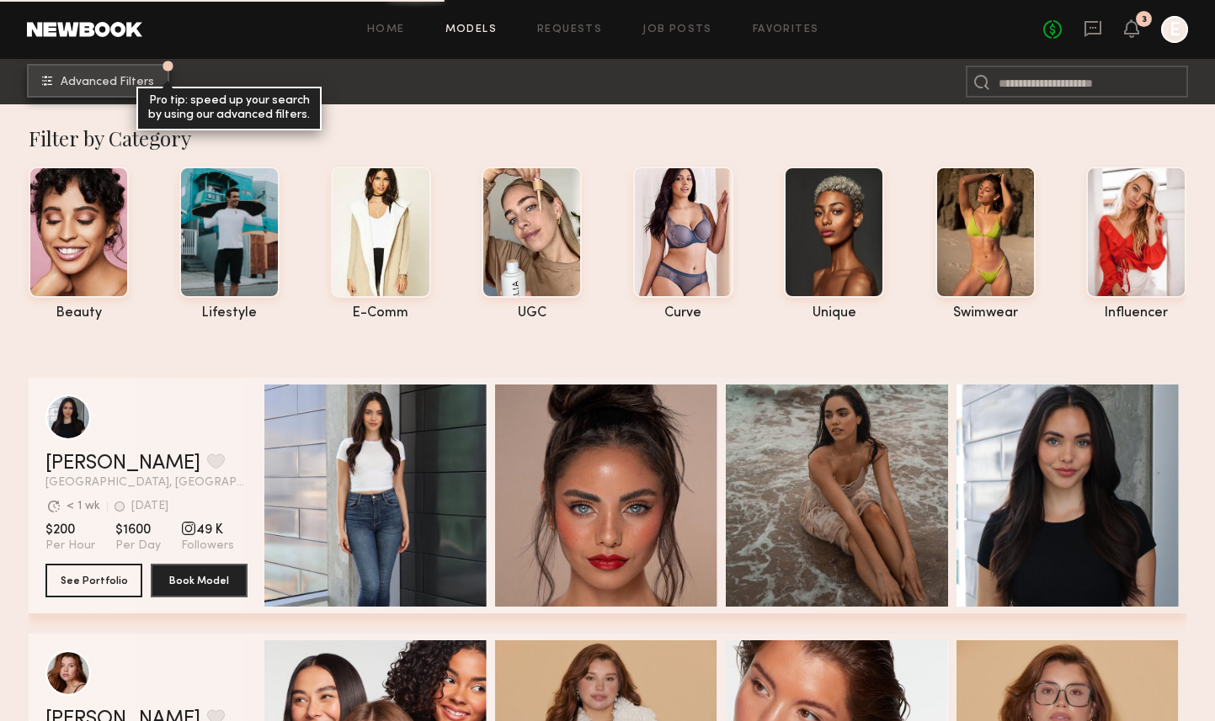
click at [130, 85] on span "Advanced Filters" at bounding box center [107, 83] width 93 height 12
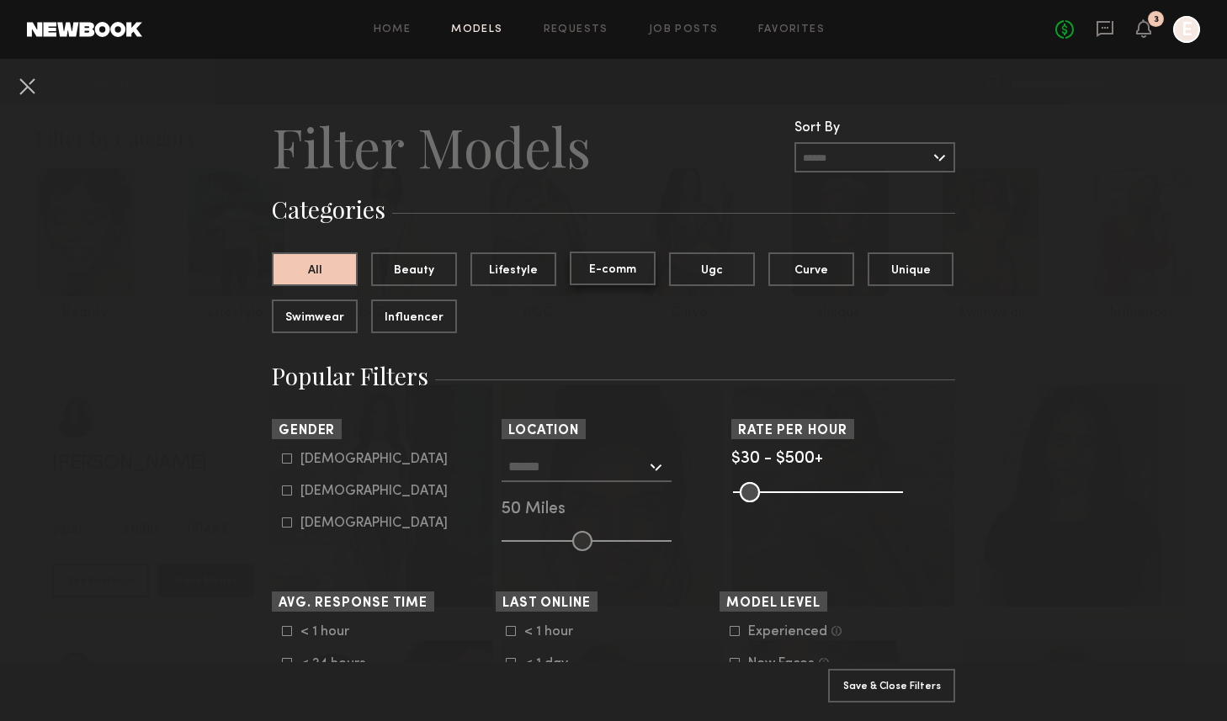
click at [620, 270] on button "E-comm" at bounding box center [613, 269] width 86 height 34
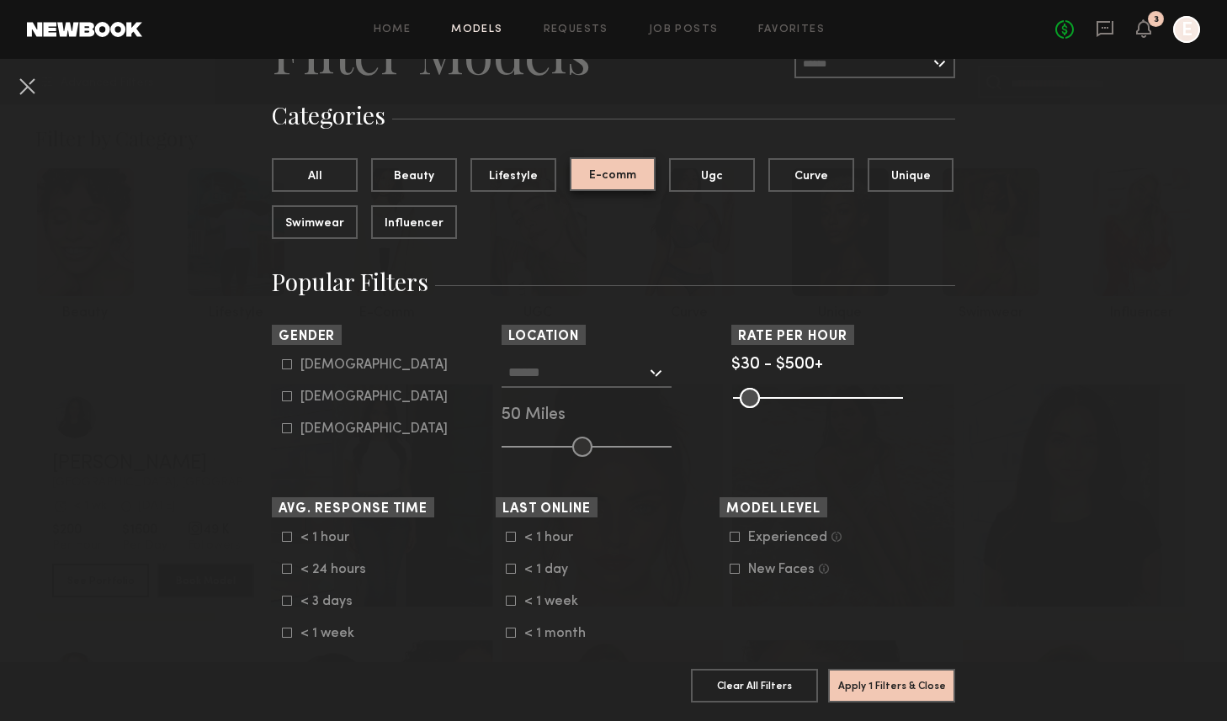
scroll to position [246, 0]
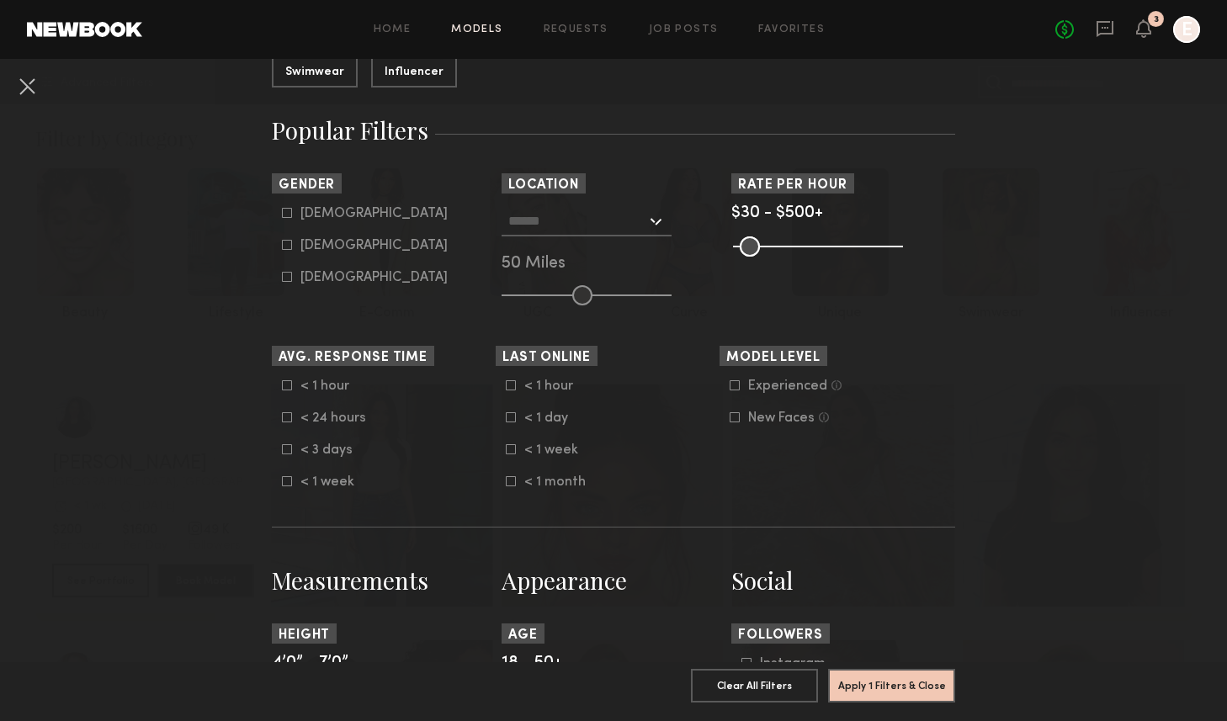
click at [320, 245] on div "[DEMOGRAPHIC_DATA]" at bounding box center [374, 246] width 147 height 10
type input "**"
click at [609, 225] on input "text" at bounding box center [577, 220] width 138 height 29
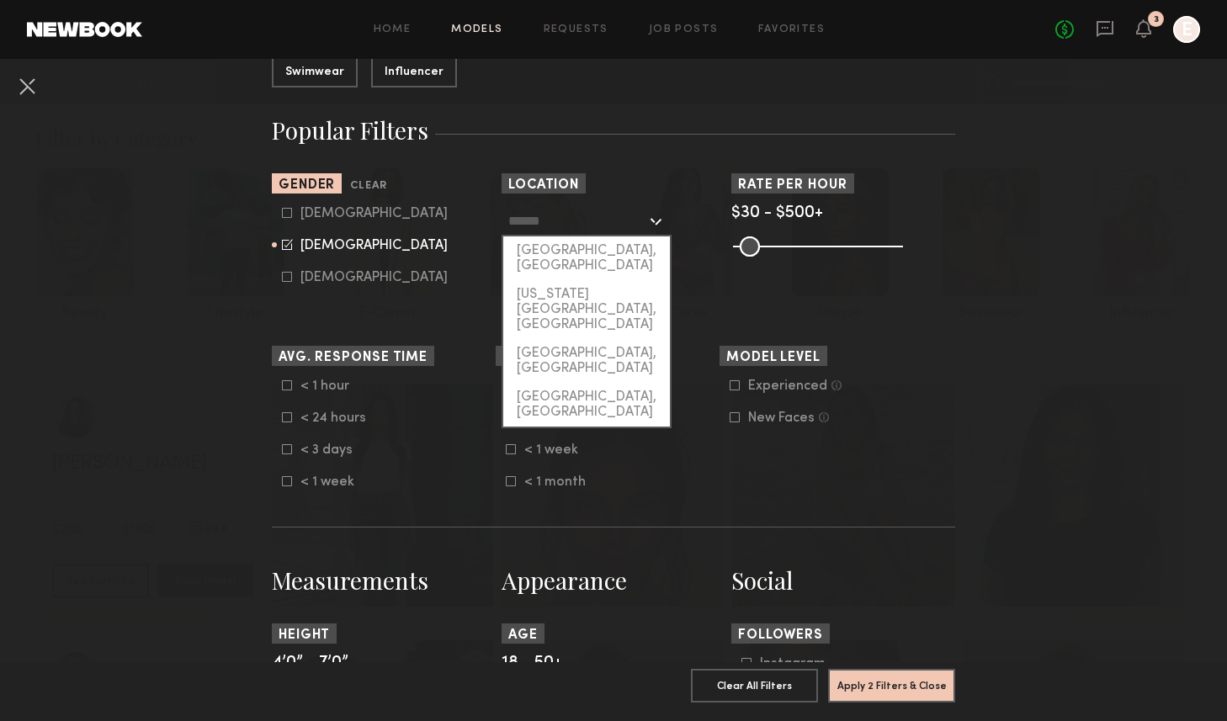
click at [581, 254] on div "[GEOGRAPHIC_DATA], [GEOGRAPHIC_DATA]" at bounding box center [586, 259] width 167 height 44
type input "**********"
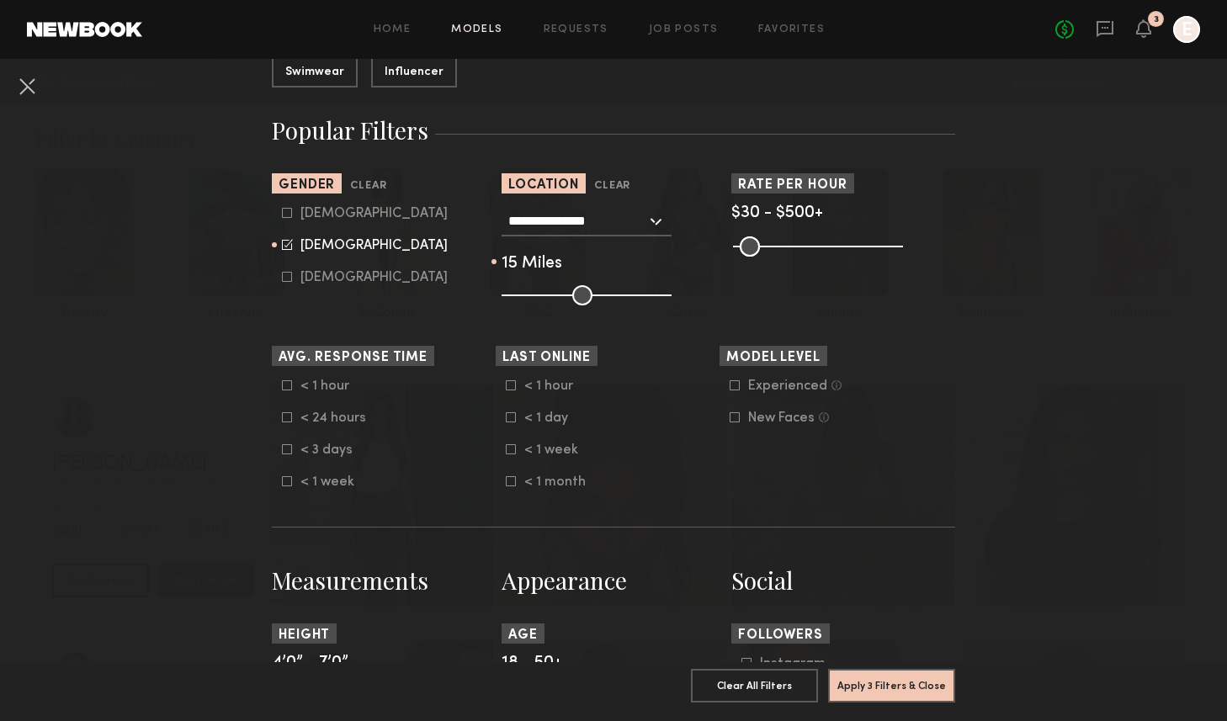
drag, startPoint x: 565, startPoint y: 295, endPoint x: 523, endPoint y: 295, distance: 42.1
type input "**"
click at [523, 295] on input "range" at bounding box center [587, 295] width 170 height 20
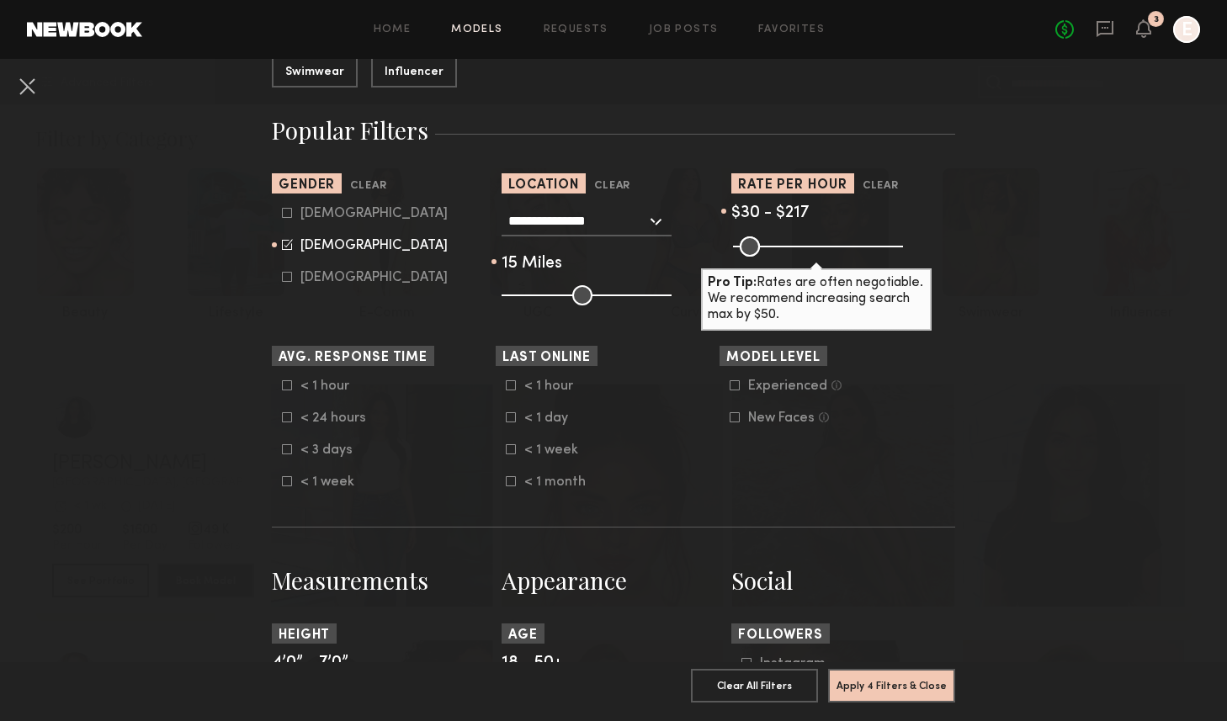
drag, startPoint x: 886, startPoint y: 244, endPoint x: 796, endPoint y: 248, distance: 89.3
click at [796, 248] on input "range" at bounding box center [818, 247] width 170 height 20
type input "***"
click at [801, 249] on input "range" at bounding box center [818, 247] width 170 height 20
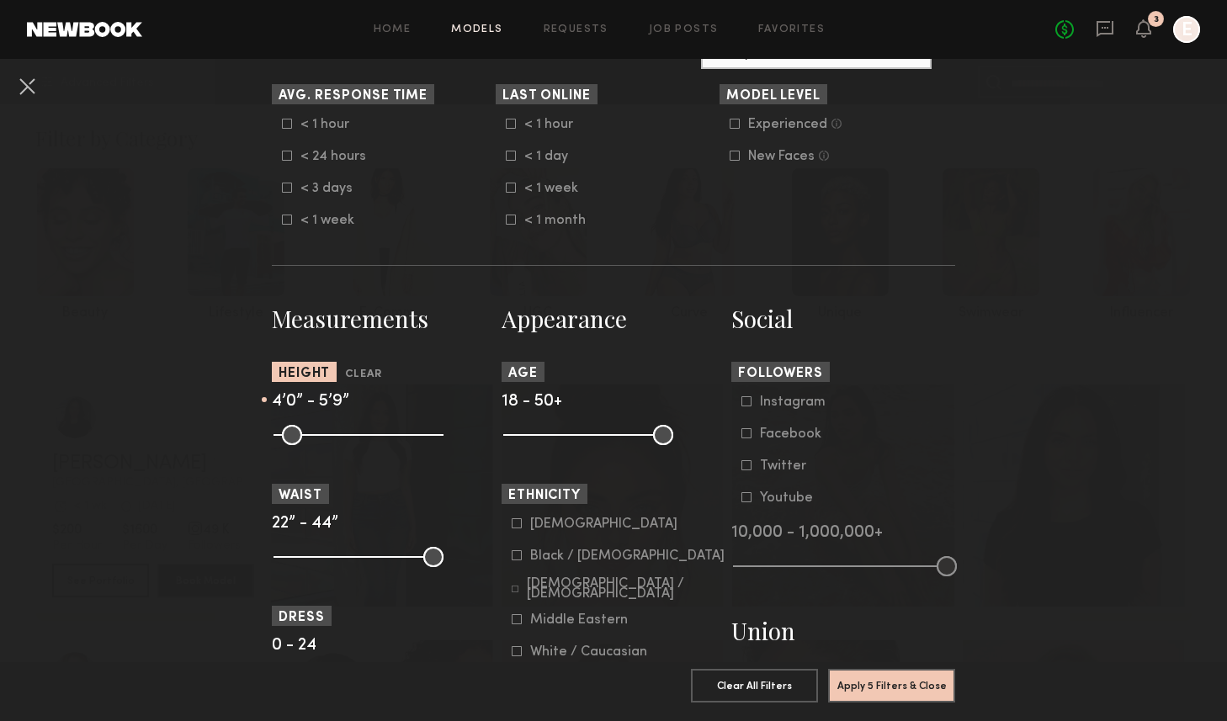
drag, startPoint x: 430, startPoint y: 439, endPoint x: 364, endPoint y: 442, distance: 66.6
type input "**"
click at [364, 442] on input "range" at bounding box center [359, 435] width 170 height 20
drag, startPoint x: 658, startPoint y: 439, endPoint x: 563, endPoint y: 445, distance: 95.3
type input "**"
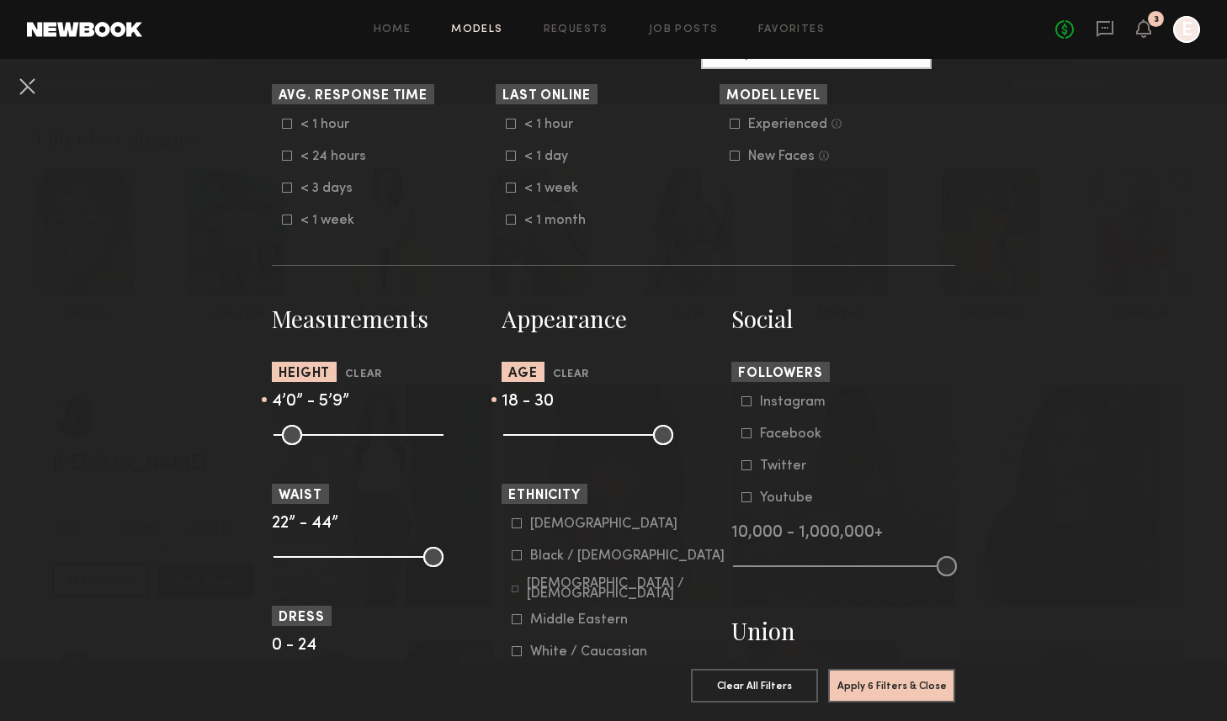
click at [563, 445] on input "range" at bounding box center [588, 435] width 170 height 20
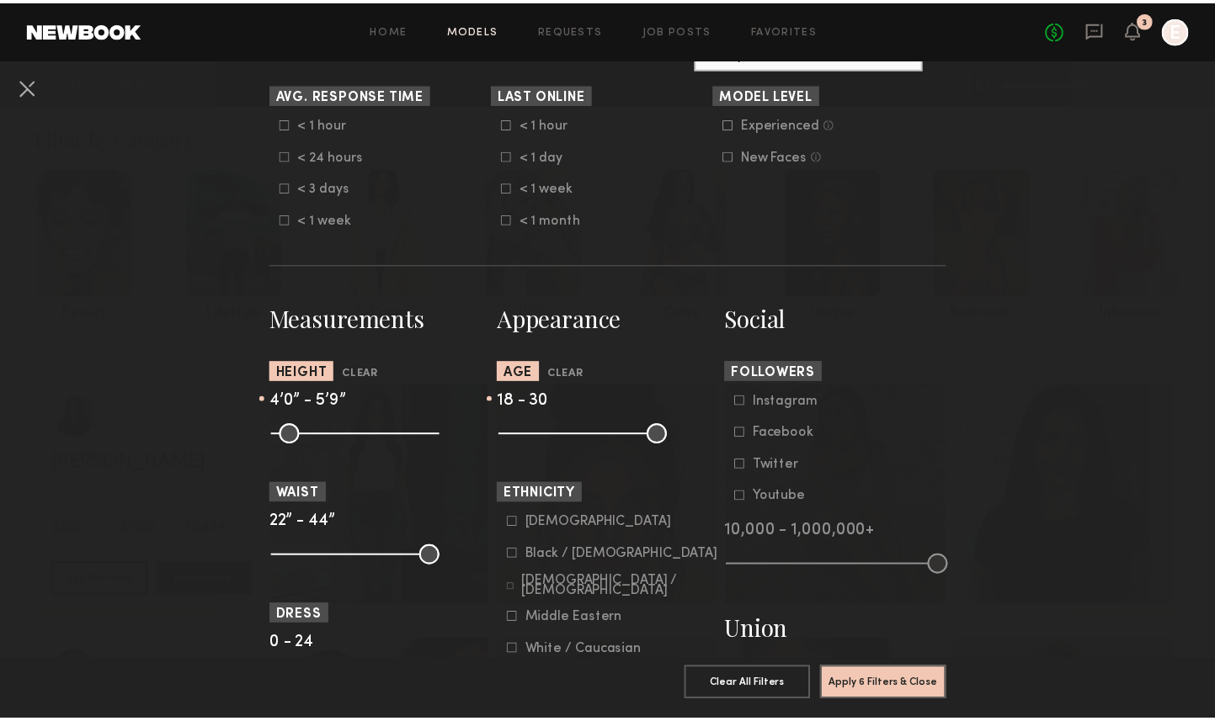
scroll to position [748, 0]
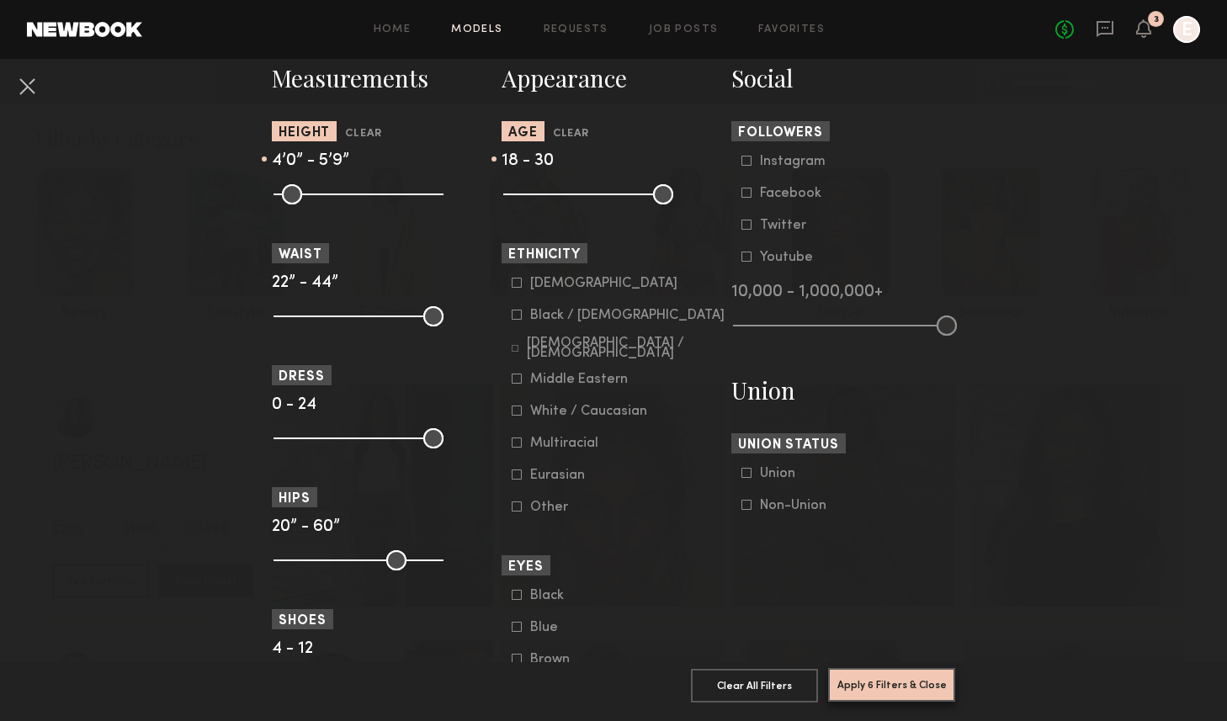
click at [900, 672] on button "Apply 6 Filters & Close" at bounding box center [891, 685] width 127 height 34
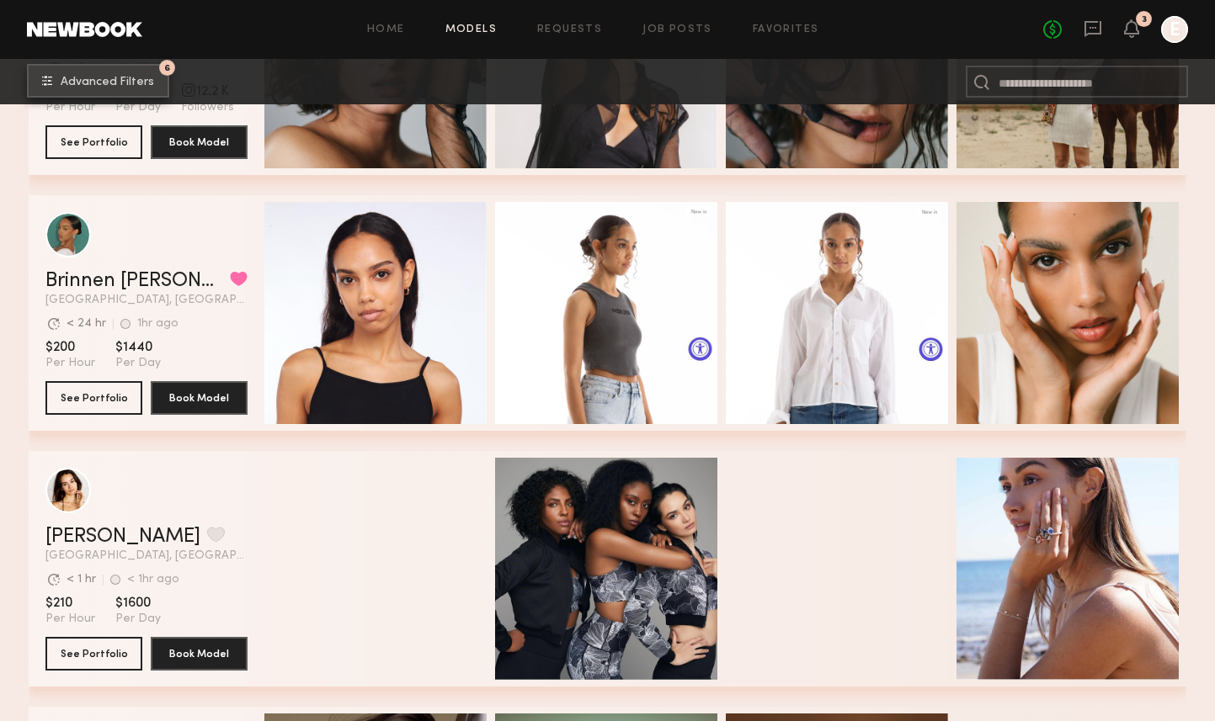
scroll to position [3925, 0]
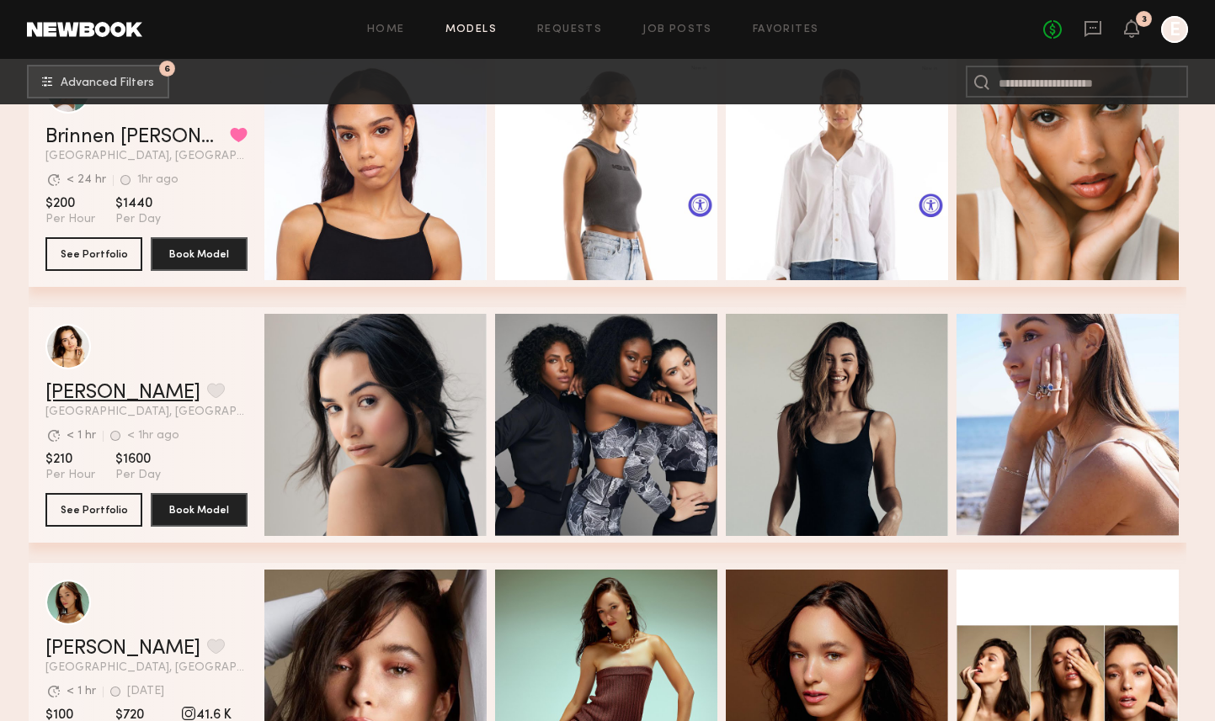
click at [85, 391] on link "[PERSON_NAME]" at bounding box center [122, 393] width 155 height 20
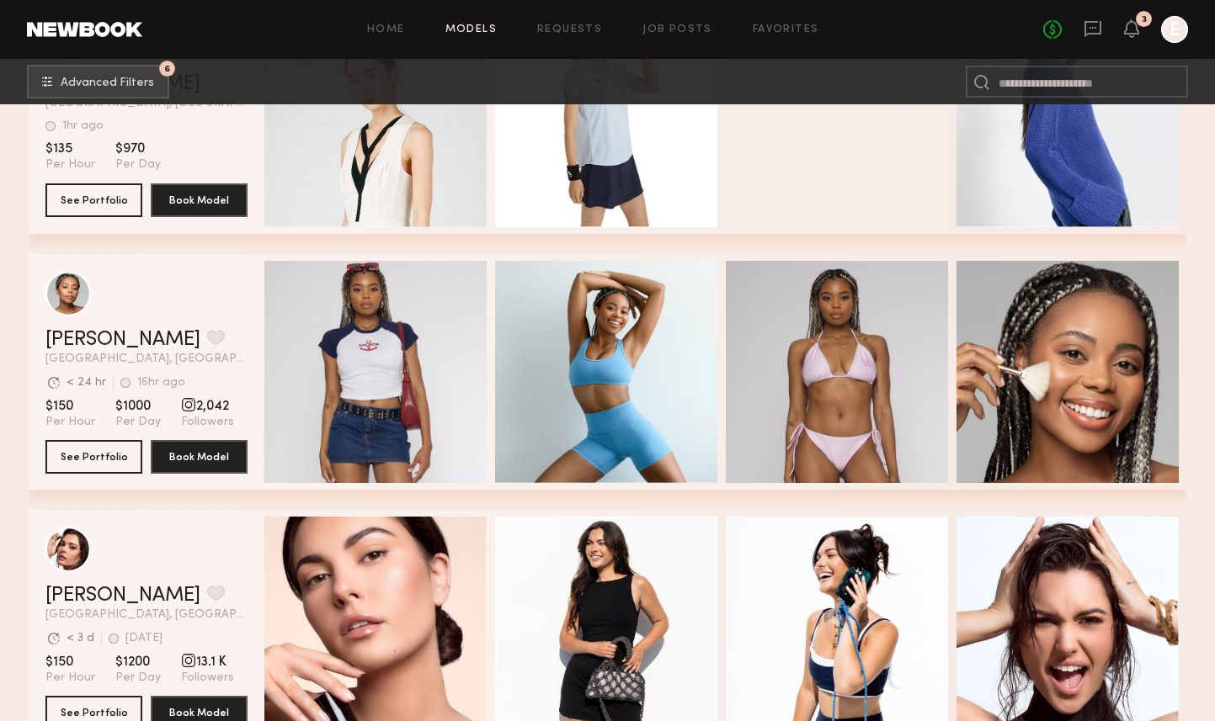
scroll to position [10287, 0]
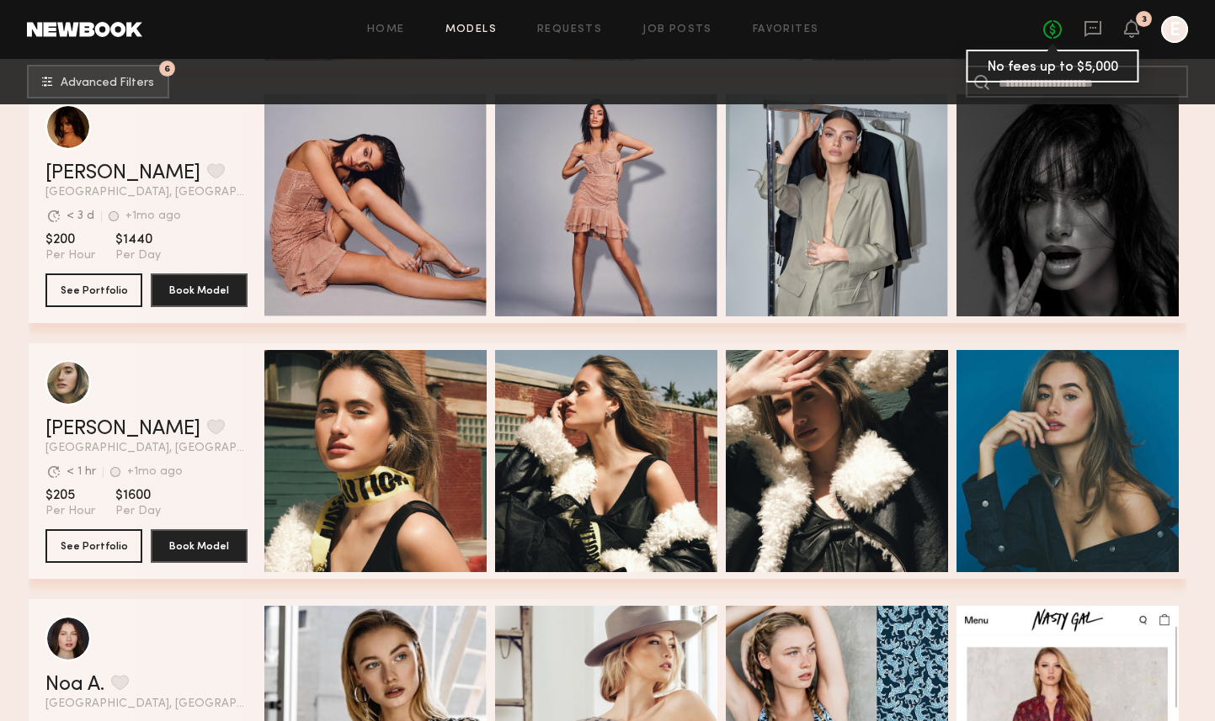
click at [1046, 28] on link "No fees up to $5,000" at bounding box center [1052, 29] width 19 height 19
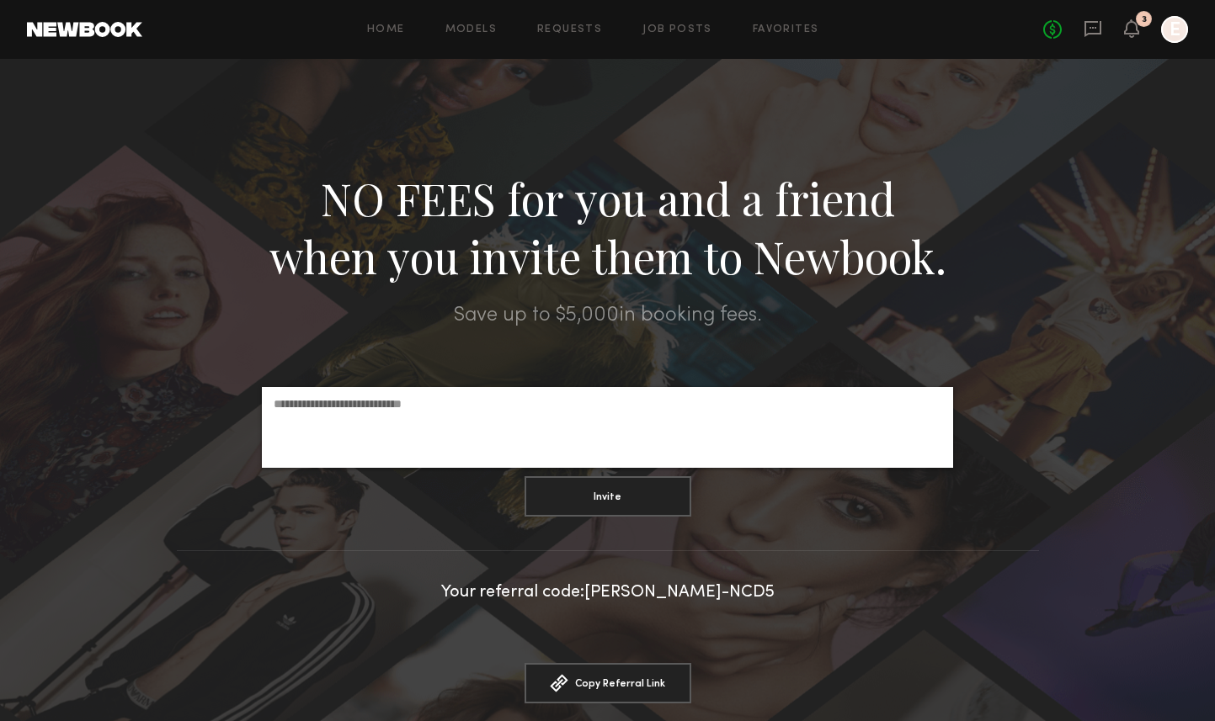
click at [1134, 27] on icon at bounding box center [1131, 28] width 13 height 12
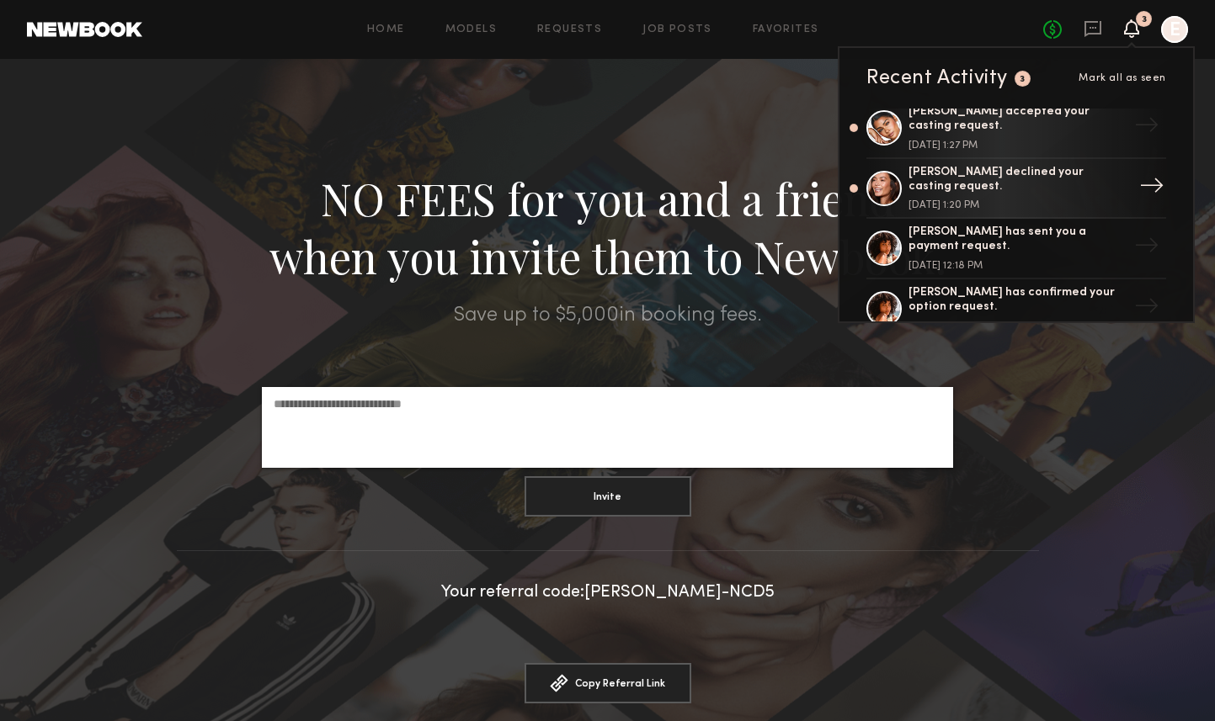
scroll to position [133, 0]
click at [1027, 229] on div "[PERSON_NAME] has sent you a payment request." at bounding box center [1017, 239] width 219 height 29
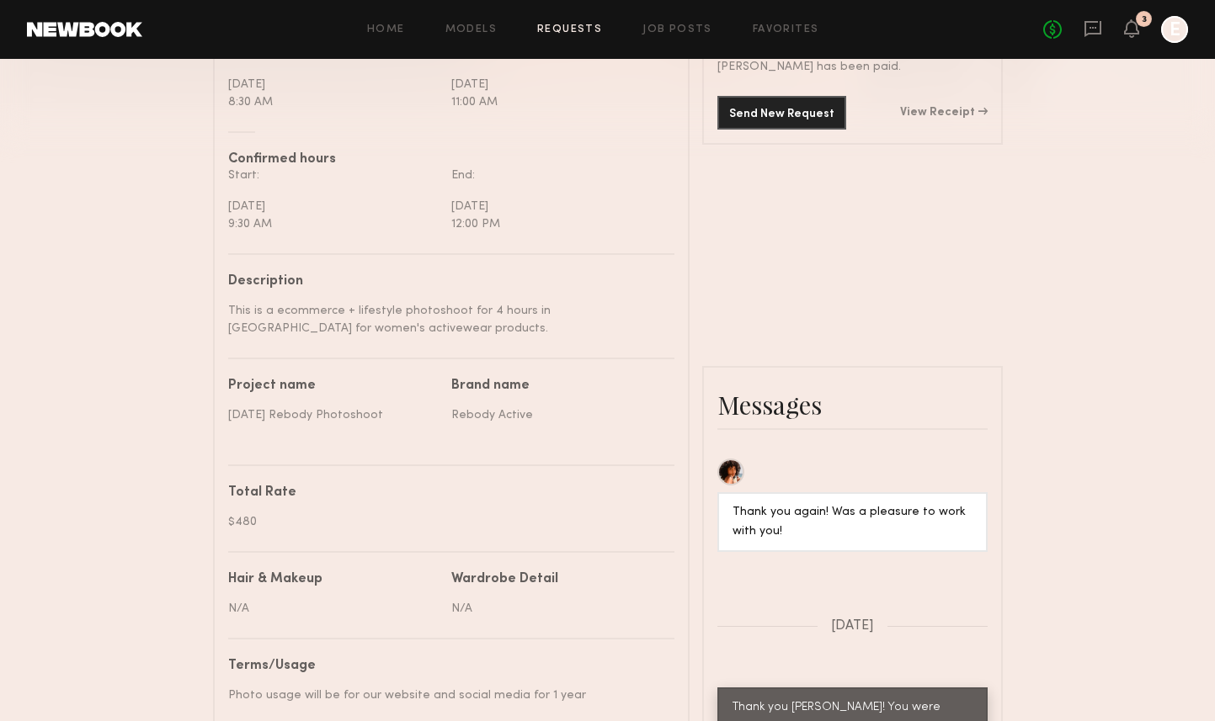
scroll to position [542, 0]
click at [953, 108] on link "View Receipt" at bounding box center [944, 111] width 88 height 12
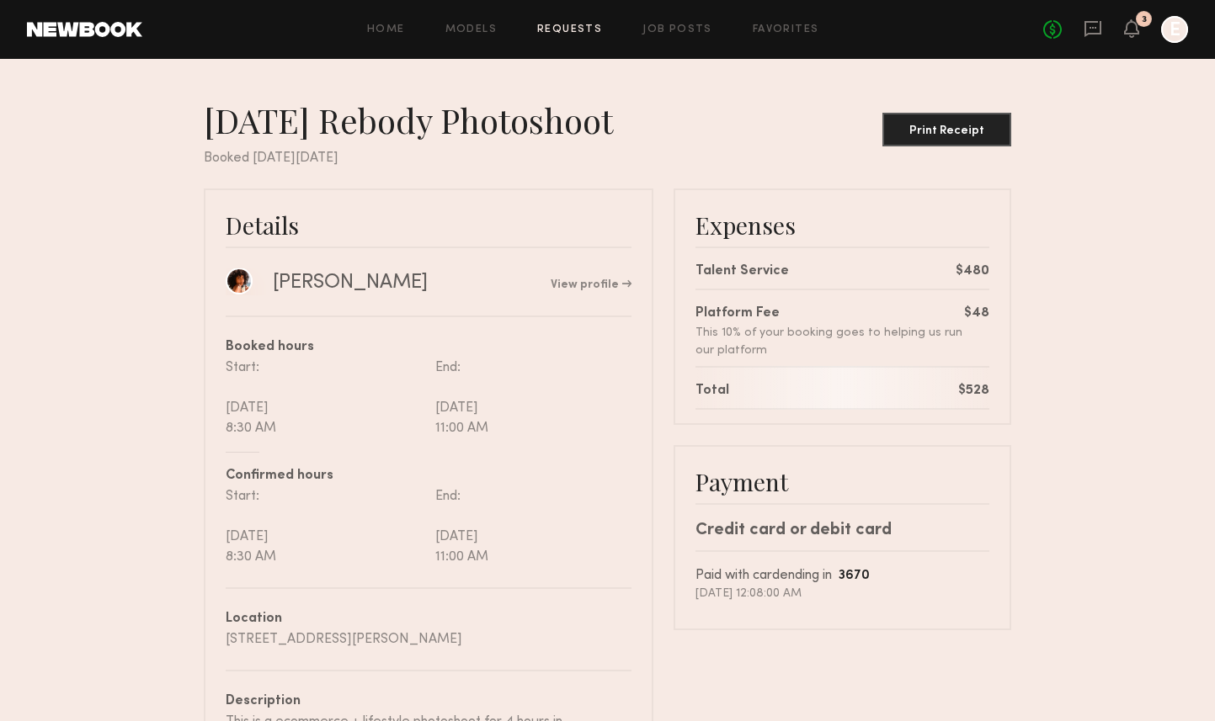
click at [248, 285] on link at bounding box center [239, 281] width 27 height 27
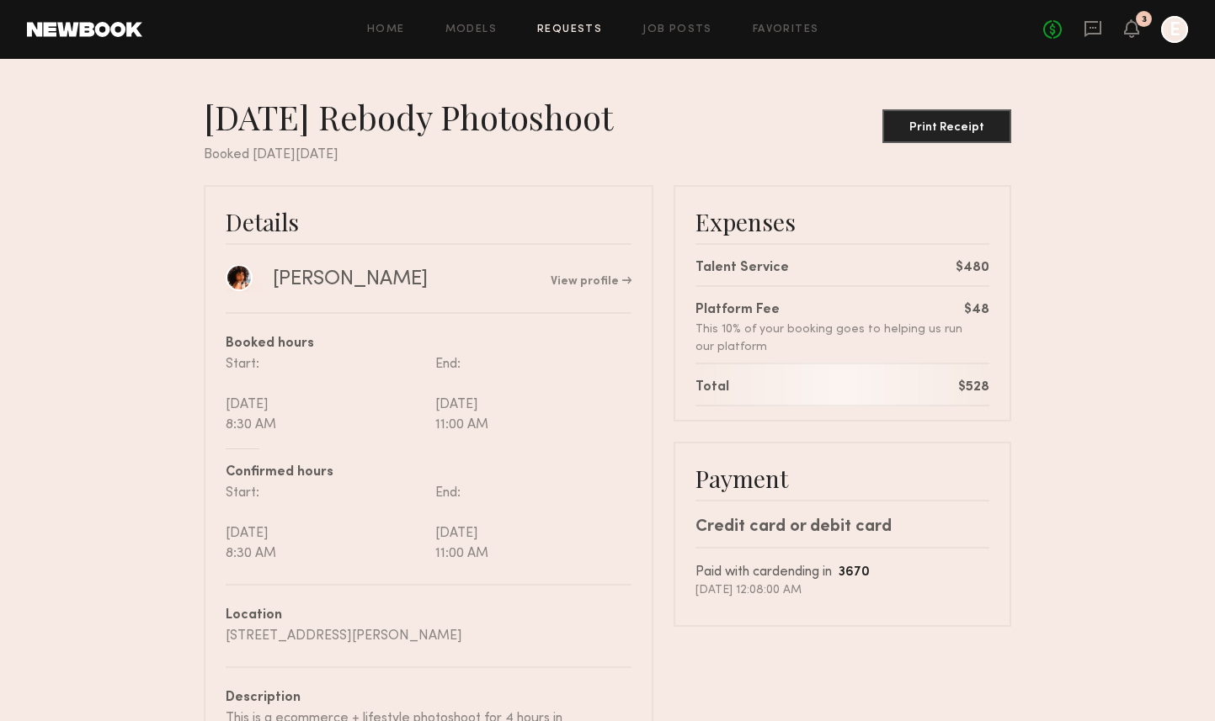
scroll to position [189, 0]
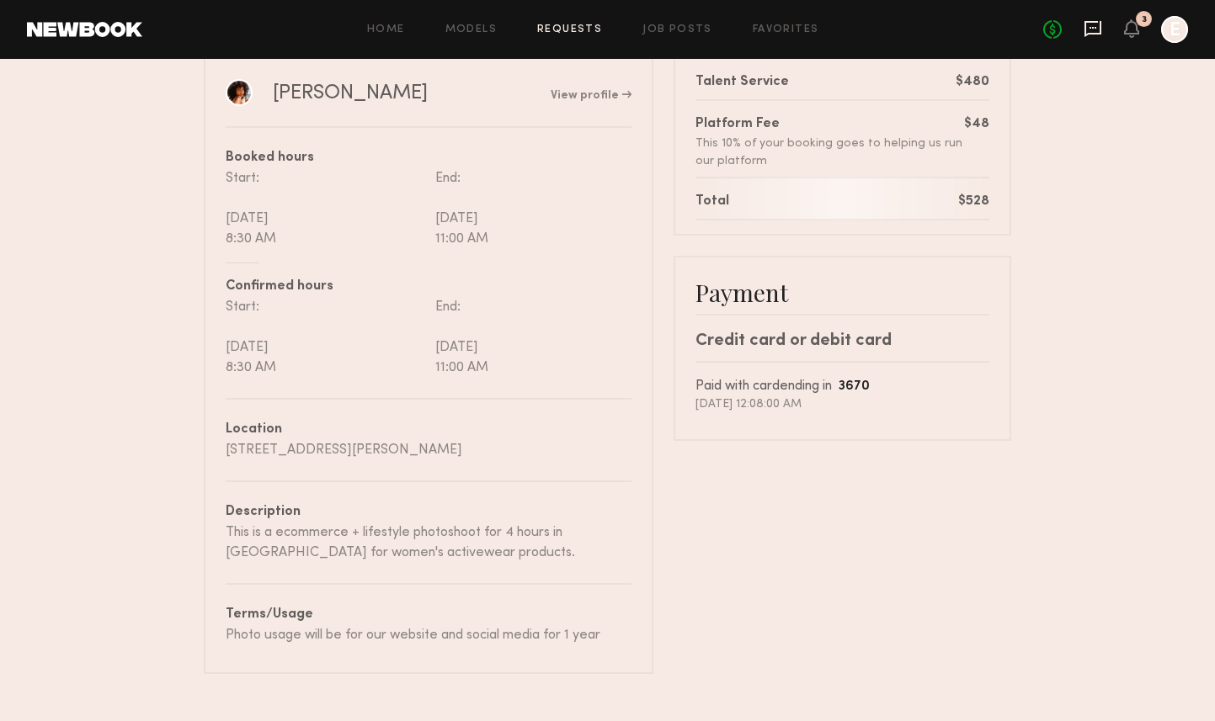
click at [1093, 30] on icon at bounding box center [1092, 28] width 19 height 19
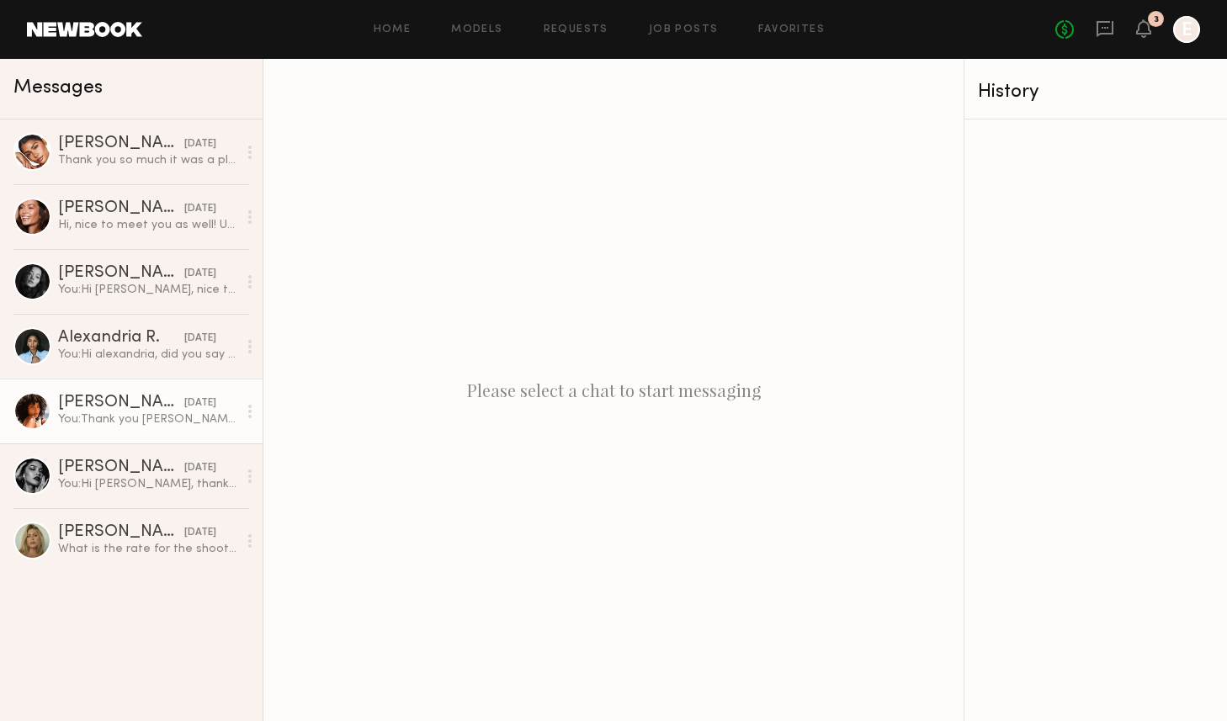
click at [99, 423] on div "You: Thank you [PERSON_NAME]! You were great!" at bounding box center [147, 420] width 179 height 16
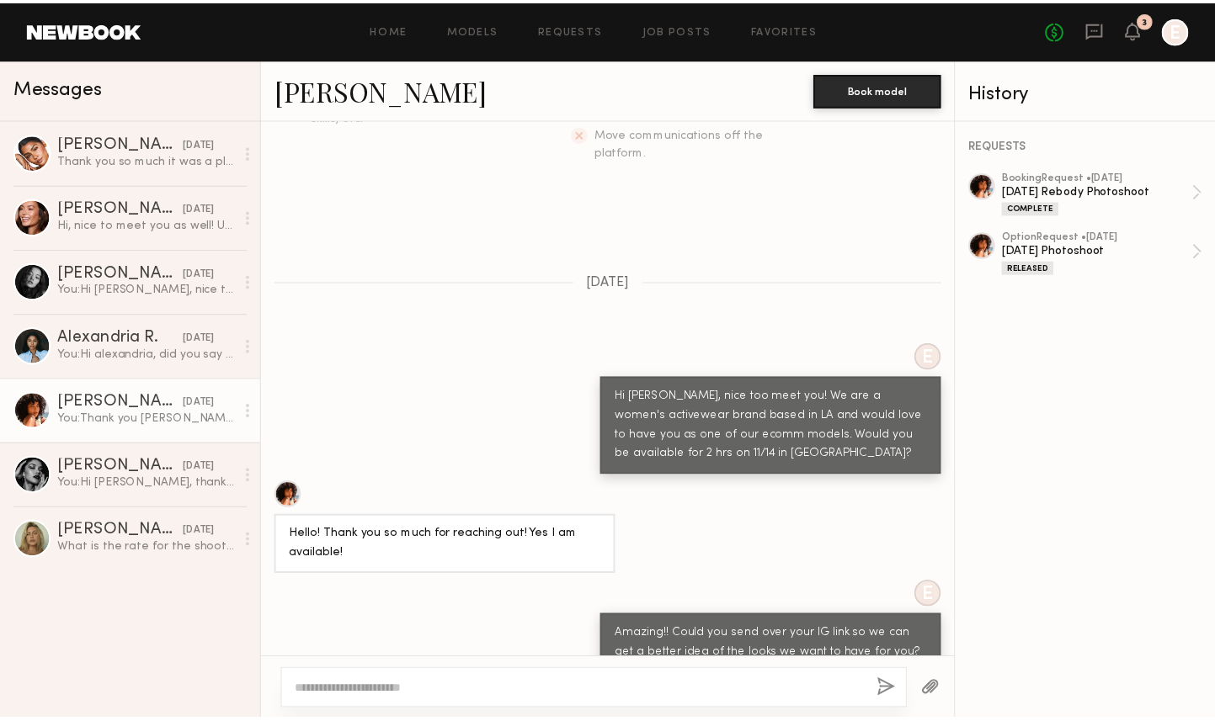
scroll to position [434, 0]
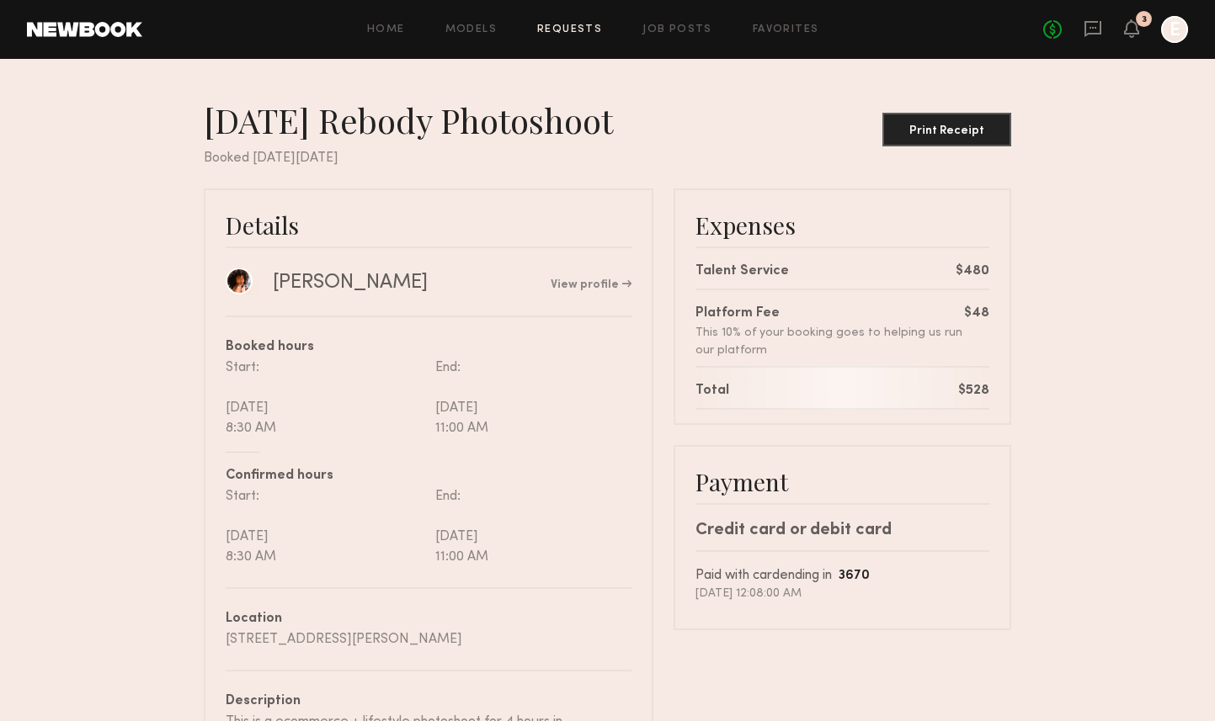
click at [231, 281] on link at bounding box center [239, 281] width 27 height 27
